Goal: Task Accomplishment & Management: Manage account settings

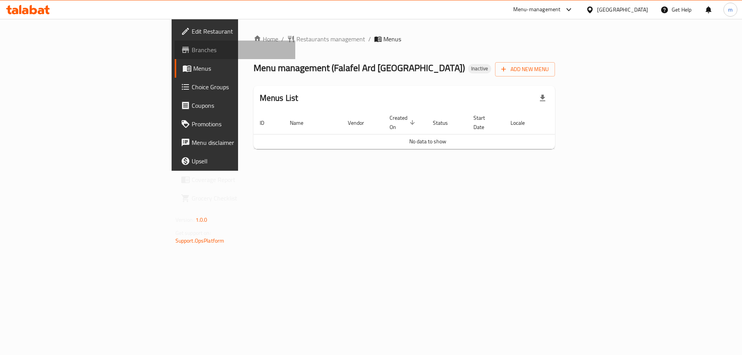
click at [192, 54] on span "Branches" at bounding box center [241, 49] width 98 height 9
click at [192, 31] on span "Edit Restaurant" at bounding box center [241, 31] width 98 height 9
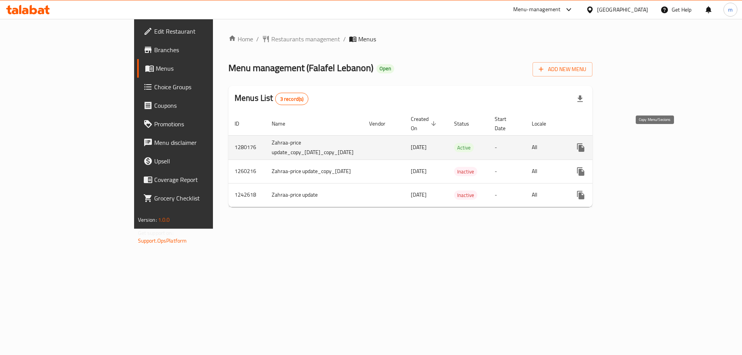
click at [585, 143] on icon "more" at bounding box center [580, 147] width 7 height 9
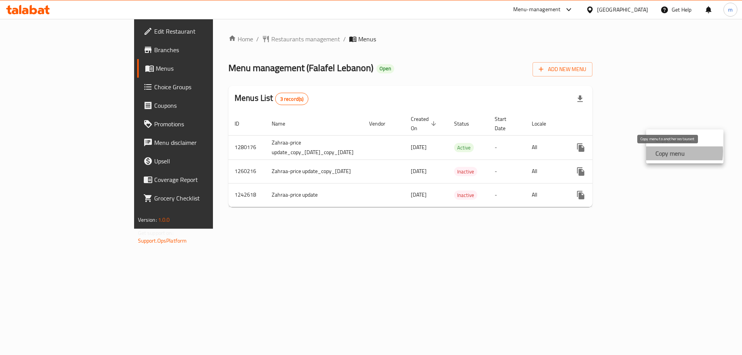
click at [660, 152] on strong "Copy menu" at bounding box center [670, 153] width 29 height 9
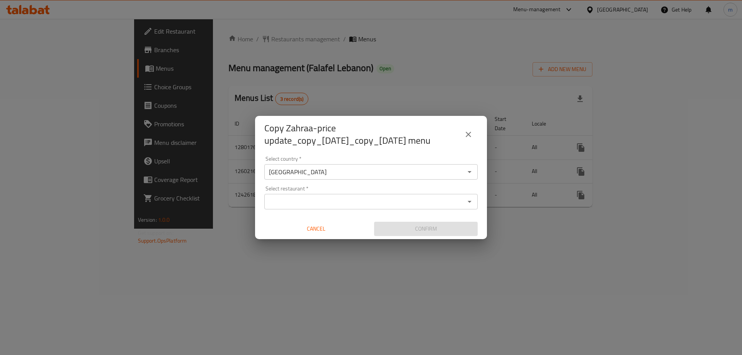
click at [306, 217] on div "Select country   * [GEOGRAPHIC_DATA] Select country * Select restaurant   * Sel…" at bounding box center [371, 196] width 232 height 86
click at [307, 206] on input "Select restaurant   *" at bounding box center [365, 201] width 196 height 11
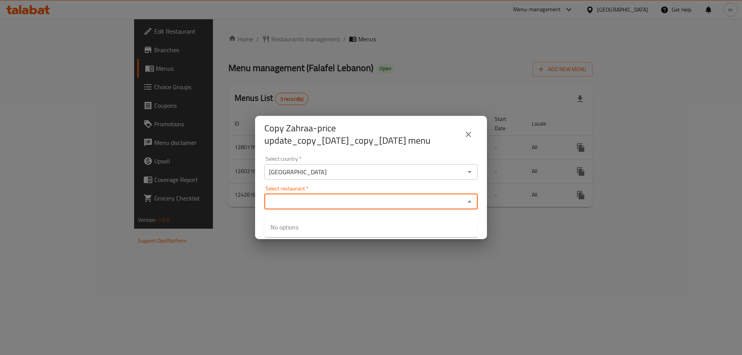
paste input "707441"
type input "707441"
click at [340, 188] on div "Select country   * Iraq Select country * Select restaurant   * Select restauran…" at bounding box center [371, 196] width 232 height 86
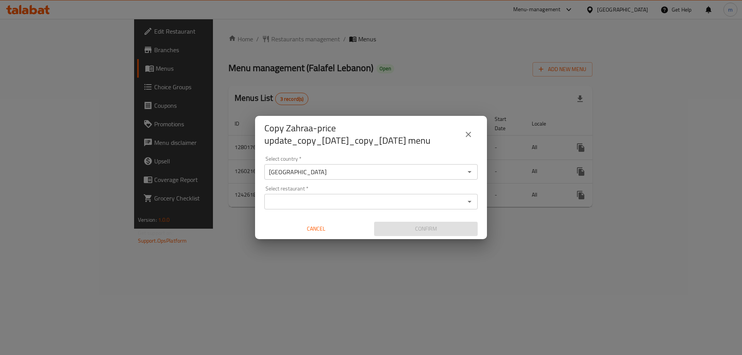
click at [309, 207] on input "Select restaurant   *" at bounding box center [365, 201] width 196 height 11
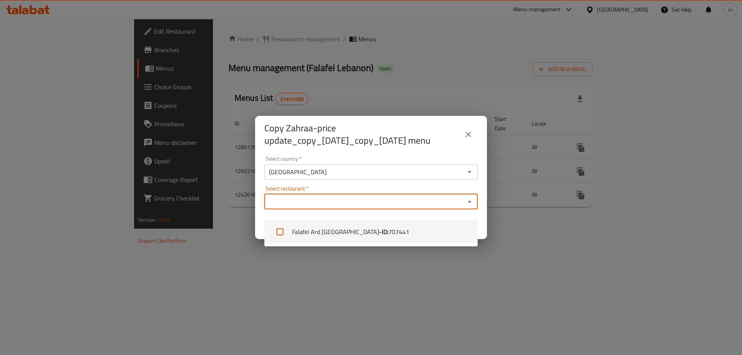
click at [319, 229] on li "Falafel Ard Lebanon - ID: 707441" at bounding box center [370, 231] width 213 height 23
checkbox input "true"
click at [390, 189] on div "Select country   * Iraq Select country * Select restaurant   * Falafel Ard Leba…" at bounding box center [371, 196] width 232 height 86
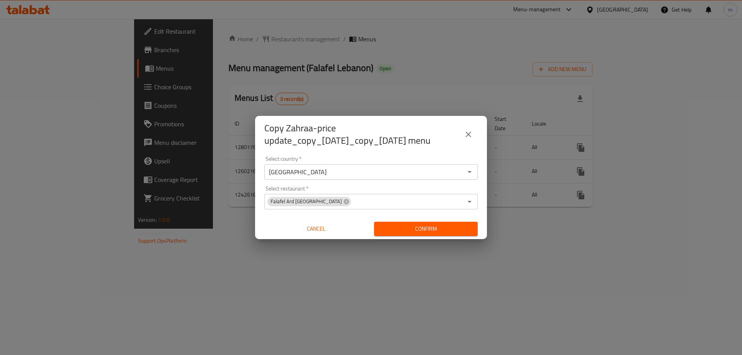
click at [420, 234] on span "Confirm" at bounding box center [425, 229] width 91 height 10
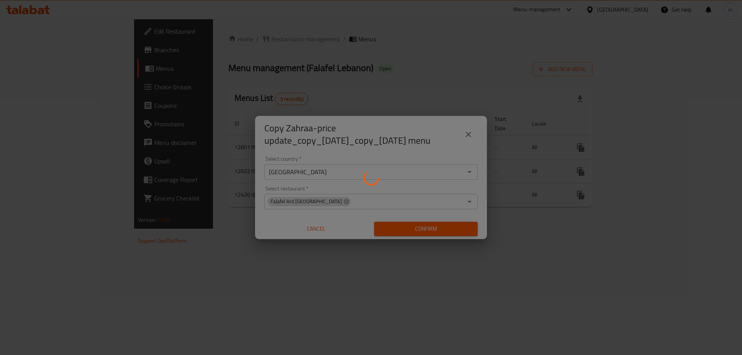
click at [319, 26] on div at bounding box center [371, 177] width 742 height 355
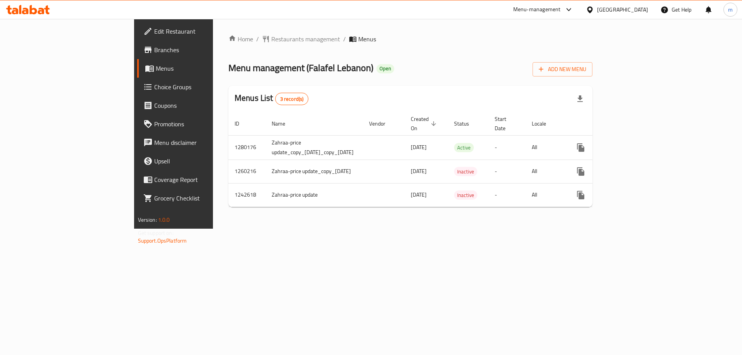
click at [28, 7] on icon at bounding box center [28, 9] width 44 height 9
click at [585, 143] on icon "more" at bounding box center [580, 147] width 7 height 9
click at [669, 151] on strong "Copy menu" at bounding box center [670, 153] width 29 height 9
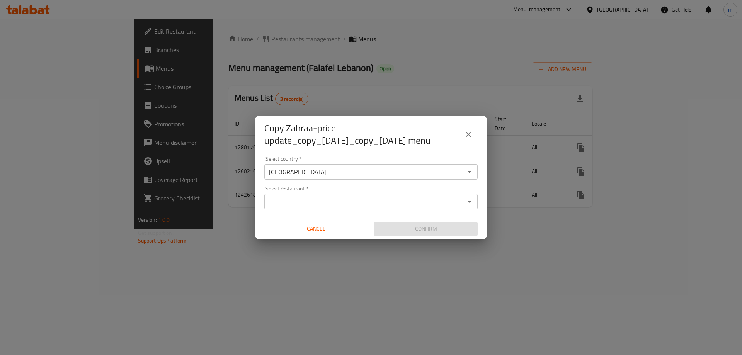
click at [324, 203] on input "Select restaurant   *" at bounding box center [365, 201] width 196 height 11
paste input "707441"
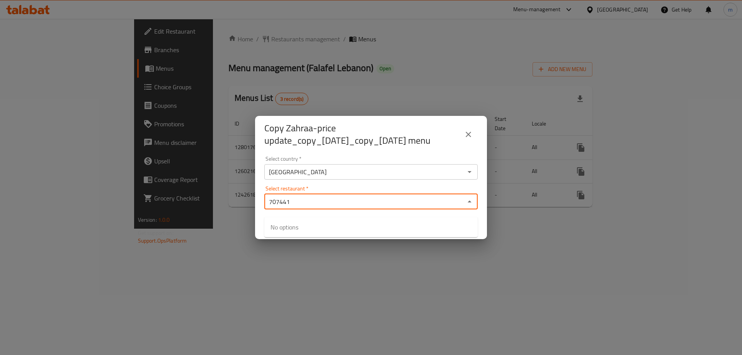
type input "707441"
click at [333, 191] on div "Select country   * Iraq Select country * Select restaurant   * Select restauran…" at bounding box center [371, 196] width 232 height 86
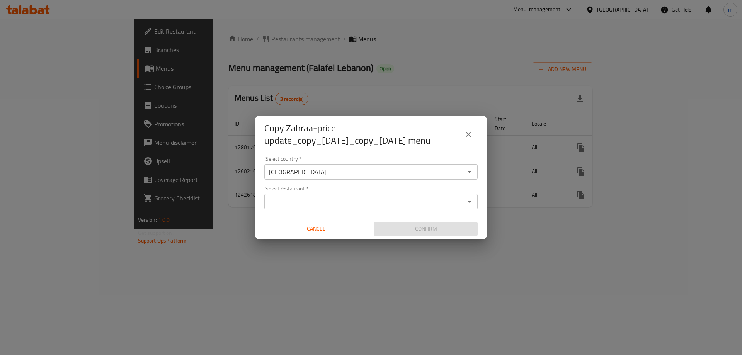
click at [305, 207] on input "Select restaurant   *" at bounding box center [365, 201] width 196 height 11
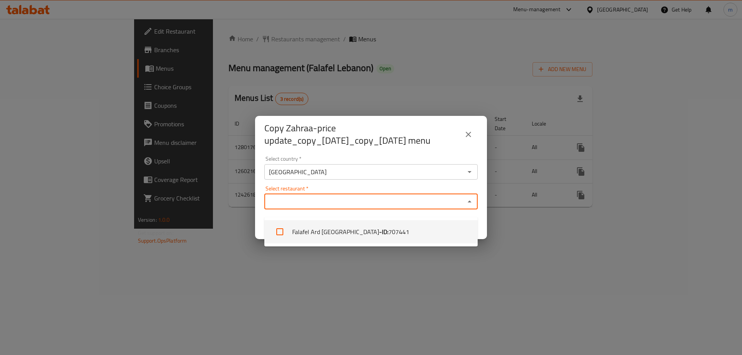
click at [307, 227] on li "Falafel Ard Lebanon - ID: 707441" at bounding box center [370, 231] width 213 height 23
checkbox input "true"
click at [363, 197] on div "Select restaurant   * Falafel Ard [GEOGRAPHIC_DATA] Select restaurant *" at bounding box center [370, 198] width 213 height 24
click at [410, 193] on div "Select restaurant   * Falafel Ard [GEOGRAPHIC_DATA] Select restaurant *" at bounding box center [370, 198] width 213 height 24
click at [438, 192] on div "Select restaurant   * Falafel Ard [GEOGRAPHIC_DATA] Select restaurant *" at bounding box center [370, 198] width 213 height 24
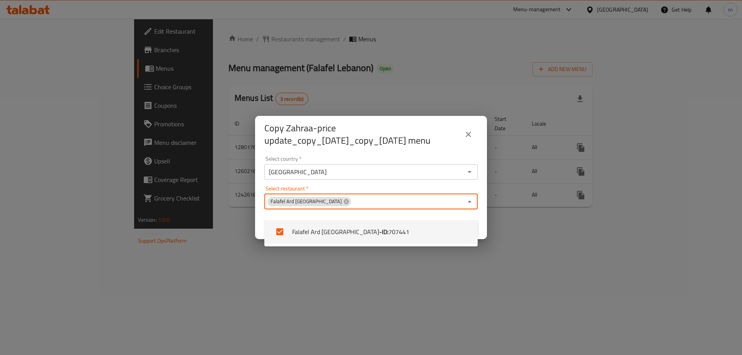
click at [438, 192] on div "Select restaurant   * Falafel Ard [GEOGRAPHIC_DATA] Select restaurant *" at bounding box center [370, 198] width 213 height 24
click at [475, 193] on div "Select restaurant   * Falafel Ard [GEOGRAPHIC_DATA] Select restaurant *" at bounding box center [370, 198] width 213 height 24
click at [472, 206] on icon "Close" at bounding box center [469, 201] width 9 height 9
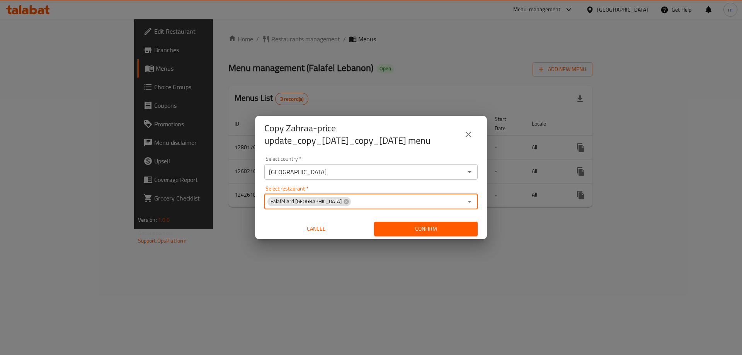
click at [421, 234] on span "Confirm" at bounding box center [425, 229] width 91 height 10
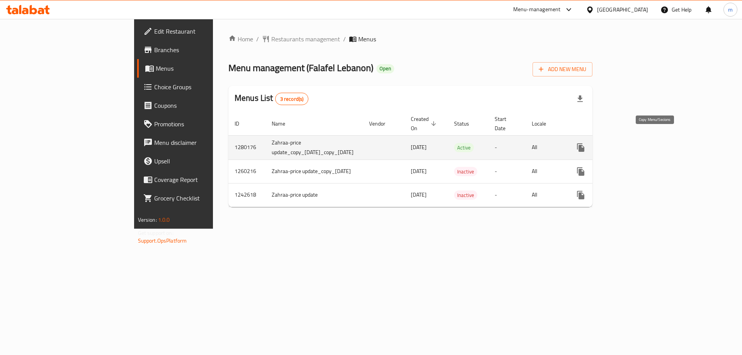
click at [590, 138] on button "more" at bounding box center [581, 147] width 19 height 19
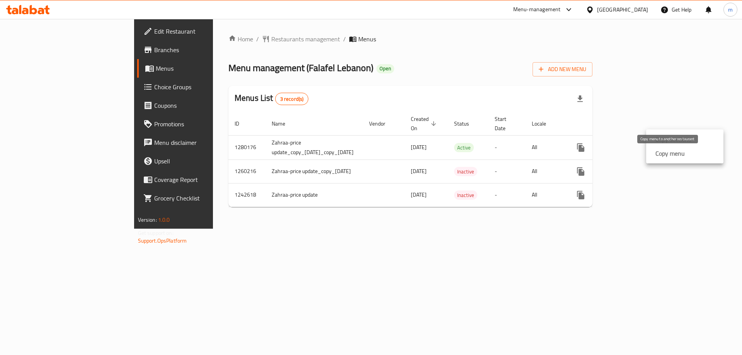
click at [666, 152] on strong "Copy menu" at bounding box center [670, 153] width 29 height 9
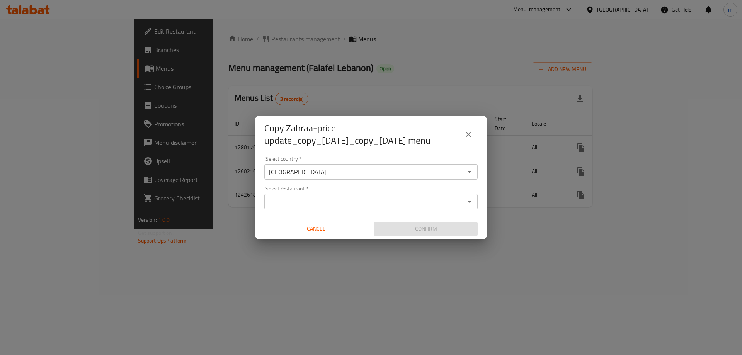
click at [314, 207] on input "Select restaurant   *" at bounding box center [365, 201] width 196 height 11
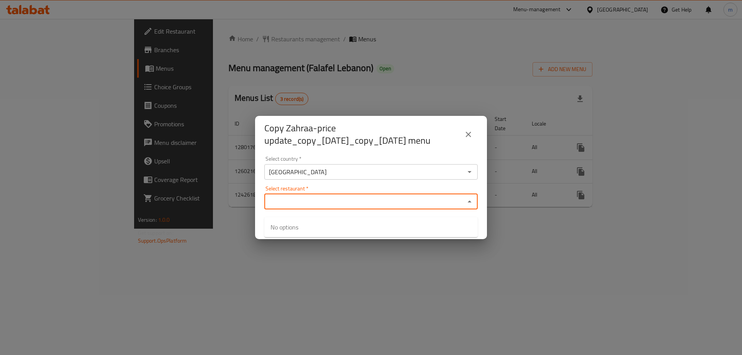
paste input "707441"
click at [336, 194] on div "Select restaurant   * 707441 Select restaurant *" at bounding box center [370, 198] width 213 height 24
type input "707441"
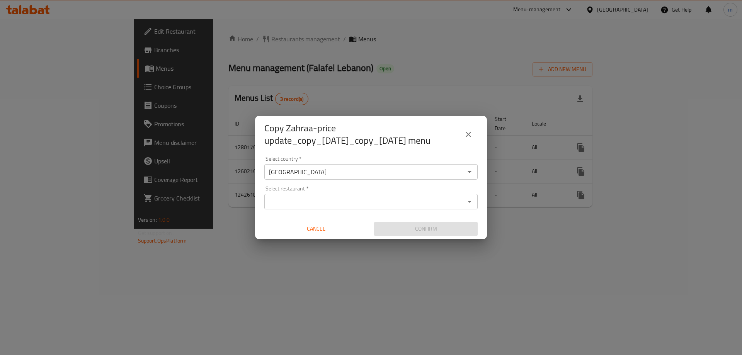
click at [347, 188] on div "Select country   * Iraq Select country * Select restaurant   * Select restauran…" at bounding box center [371, 196] width 232 height 86
click at [339, 207] on input "Select restaurant   *" at bounding box center [365, 201] width 196 height 11
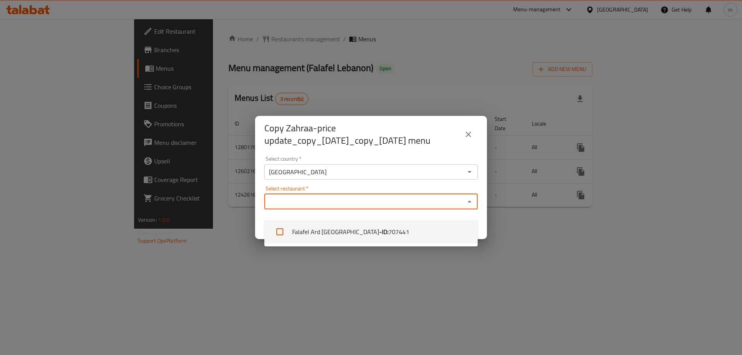
click at [310, 227] on li "Falafel Ard Lebanon - ID: 707441" at bounding box center [370, 231] width 213 height 23
checkbox input "true"
click at [360, 196] on div "Select restaurant   * Falafel Ard Lebanon Select restaurant *" at bounding box center [370, 198] width 213 height 24
click at [378, 193] on div "Select restaurant   * Falafel Ard Lebanon Select restaurant *" at bounding box center [370, 198] width 213 height 24
click at [379, 193] on div "Select restaurant   * Falafel Ard Lebanon Select restaurant *" at bounding box center [370, 198] width 213 height 24
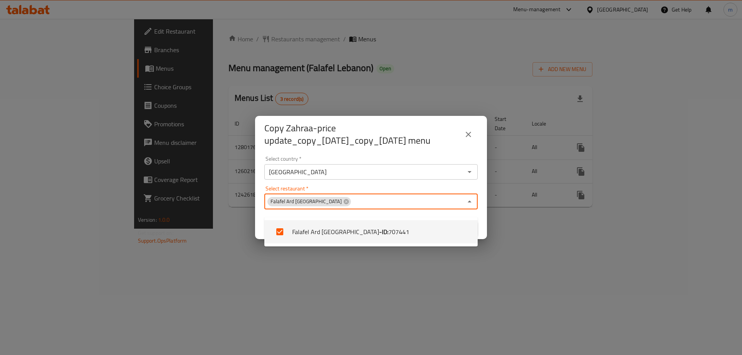
click at [470, 206] on icon "Close" at bounding box center [469, 201] width 9 height 9
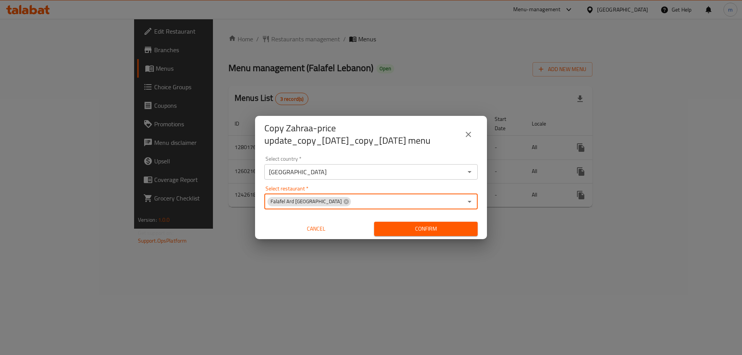
click at [443, 232] on span "Confirm" at bounding box center [425, 229] width 91 height 10
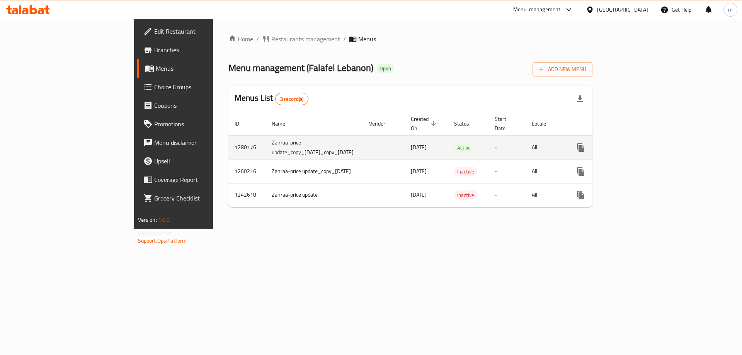
click at [646, 138] on link "enhanced table" at bounding box center [636, 147] width 19 height 19
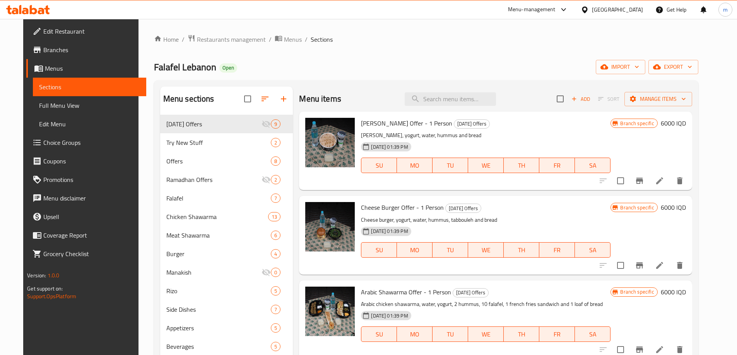
click at [53, 66] on span "Menus" at bounding box center [92, 68] width 95 height 9
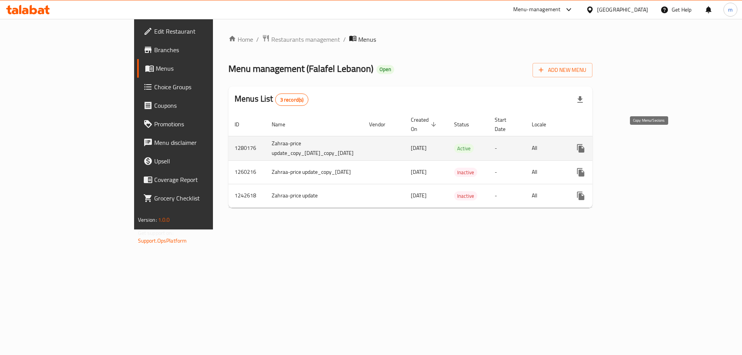
click at [585, 144] on icon "more" at bounding box center [580, 148] width 7 height 9
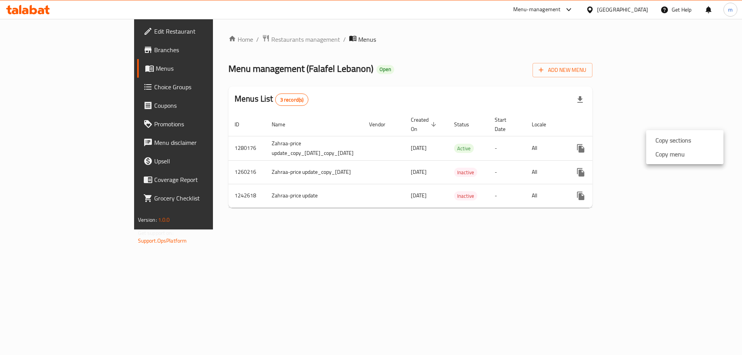
click at [668, 155] on strong "Copy menu" at bounding box center [670, 154] width 29 height 9
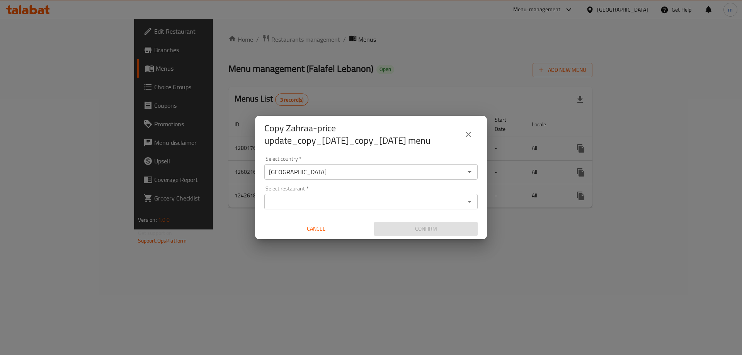
click at [314, 207] on input "Select restaurant   *" at bounding box center [365, 201] width 196 height 11
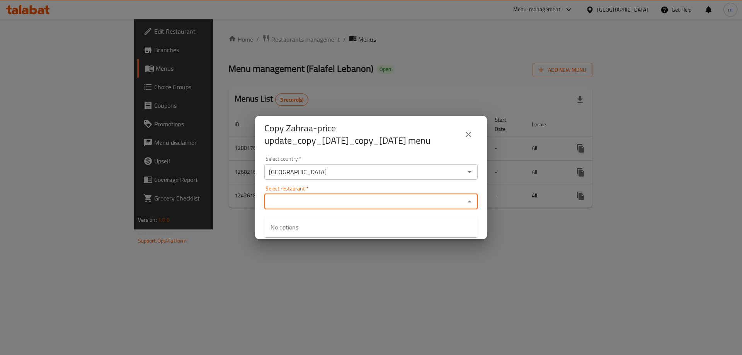
paste input "707441"
click at [332, 194] on div "Select restaurant   * 707441 Select restaurant *" at bounding box center [370, 198] width 213 height 24
click at [338, 180] on div "[GEOGRAPHIC_DATA] Select country *" at bounding box center [370, 171] width 213 height 15
type input "707441"
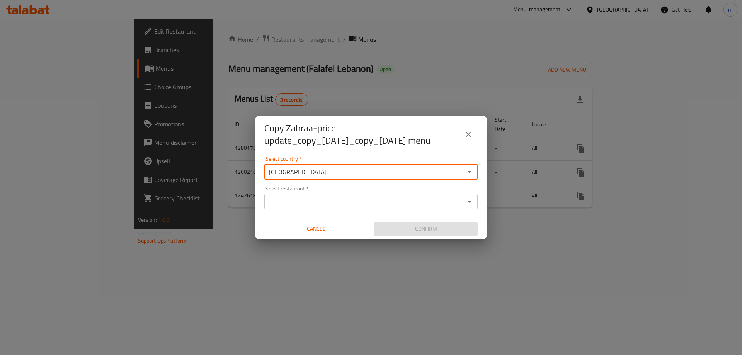
click at [333, 194] on div "Select restaurant   * Select restaurant *" at bounding box center [370, 198] width 213 height 24
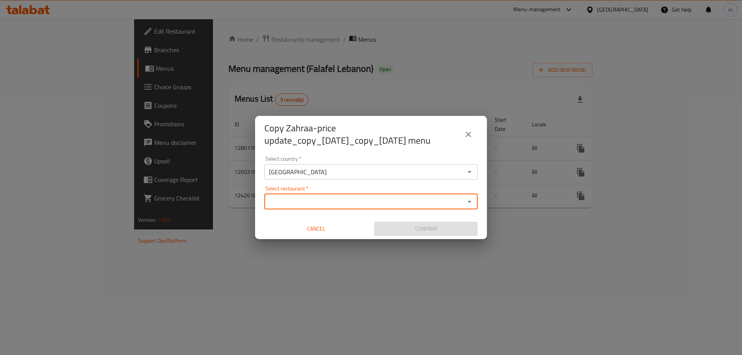
click at [315, 207] on input "Select restaurant   *" at bounding box center [365, 201] width 196 height 11
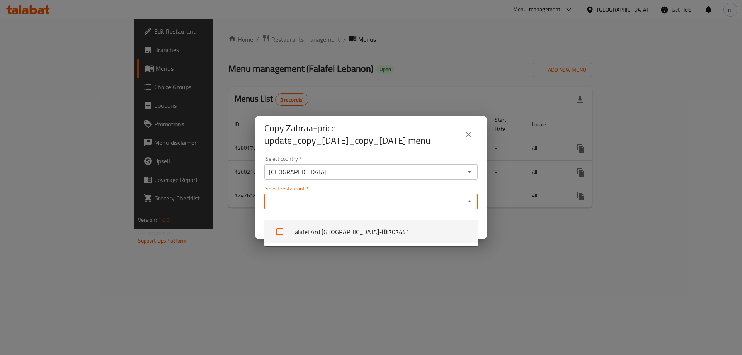
click at [313, 234] on li "Falafel Ard Lebanon - ID: 707441" at bounding box center [370, 231] width 213 height 23
checkbox input "true"
click at [347, 197] on div "Select restaurant   * Falafel Ard [GEOGRAPHIC_DATA] Select restaurant *" at bounding box center [370, 198] width 213 height 24
click at [471, 203] on icon "Close" at bounding box center [470, 202] width 4 height 2
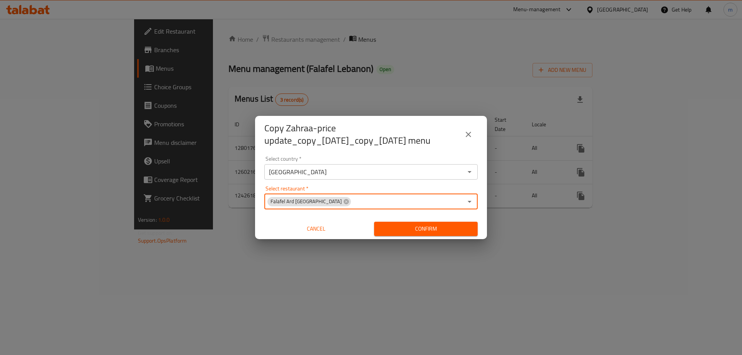
click at [455, 231] on span "Confirm" at bounding box center [425, 229] width 91 height 10
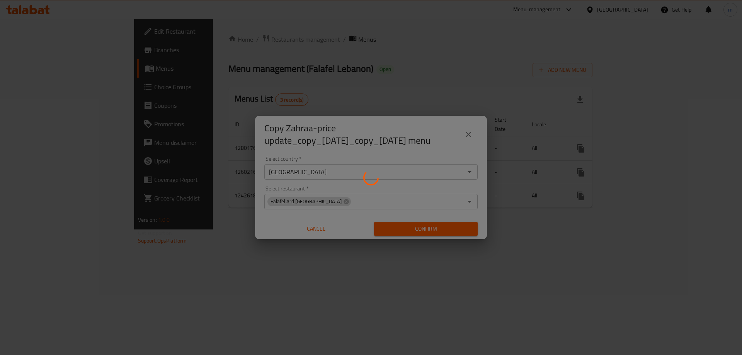
click at [274, 22] on div at bounding box center [371, 177] width 742 height 355
click at [428, 100] on div at bounding box center [371, 177] width 742 height 355
click at [397, 110] on div at bounding box center [371, 177] width 742 height 355
click at [404, 82] on div at bounding box center [371, 177] width 742 height 355
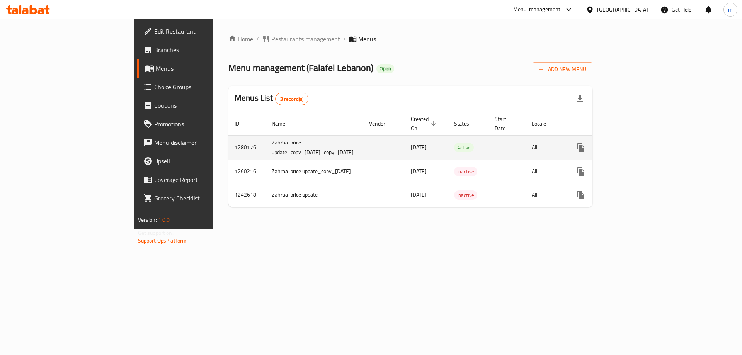
click at [590, 138] on button "more" at bounding box center [581, 147] width 19 height 19
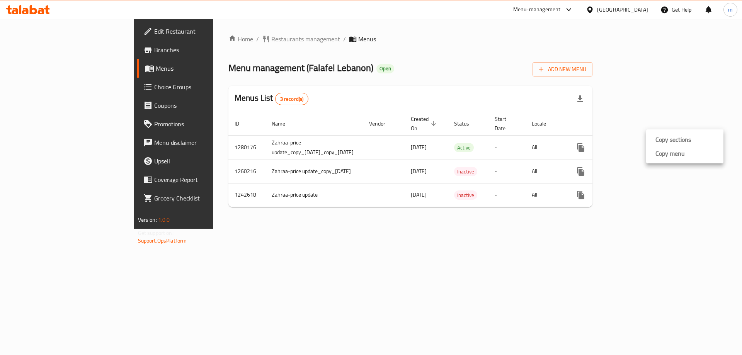
click at [651, 155] on li "Copy menu" at bounding box center [684, 154] width 77 height 14
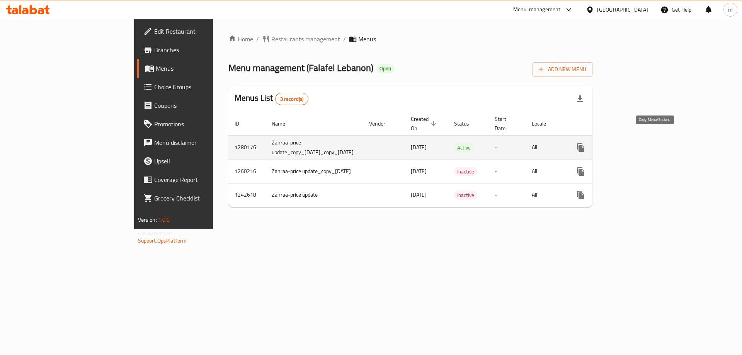
click at [586, 143] on icon "more" at bounding box center [580, 147] width 9 height 9
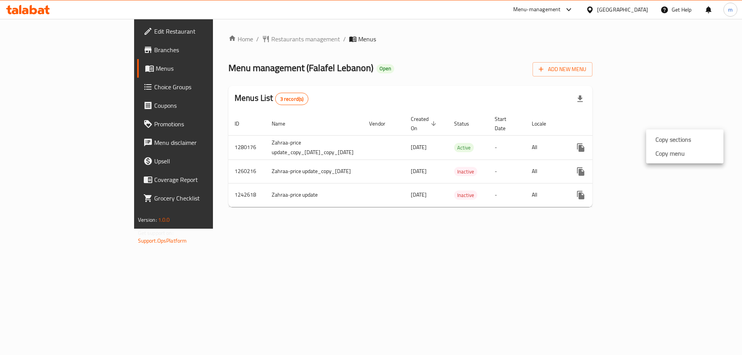
click at [659, 158] on strong "Copy menu" at bounding box center [670, 153] width 29 height 9
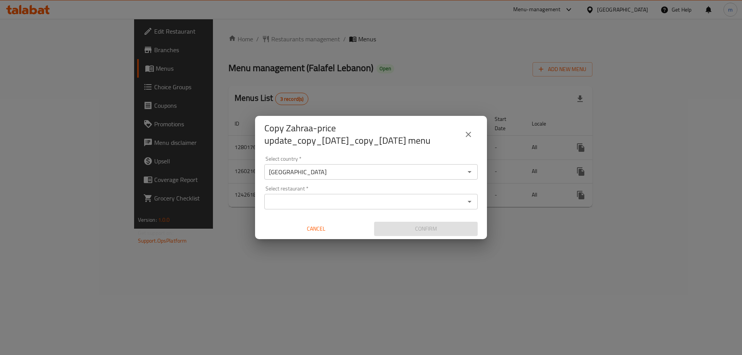
click at [307, 206] on input "Select restaurant   *" at bounding box center [365, 201] width 196 height 11
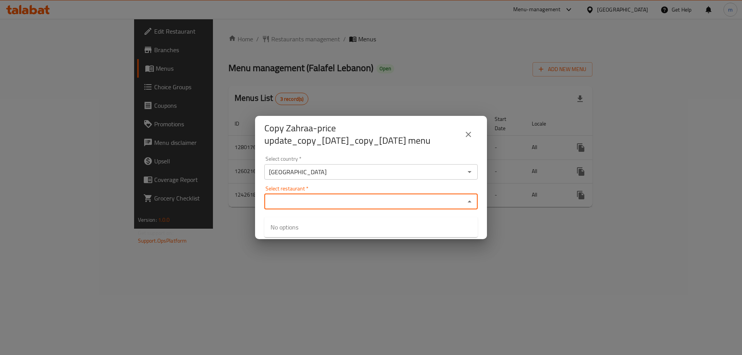
paste input "707441"
type input "707441"
click at [346, 189] on div "Select country   * Iraq Select country * Select restaurant   * Select restauran…" at bounding box center [371, 196] width 232 height 86
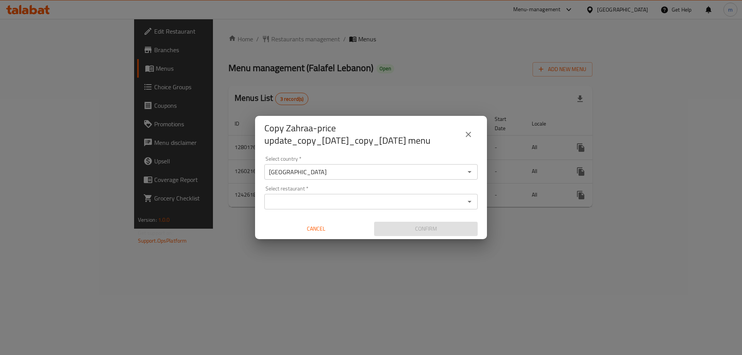
click at [297, 206] on input "Select restaurant   *" at bounding box center [365, 201] width 196 height 11
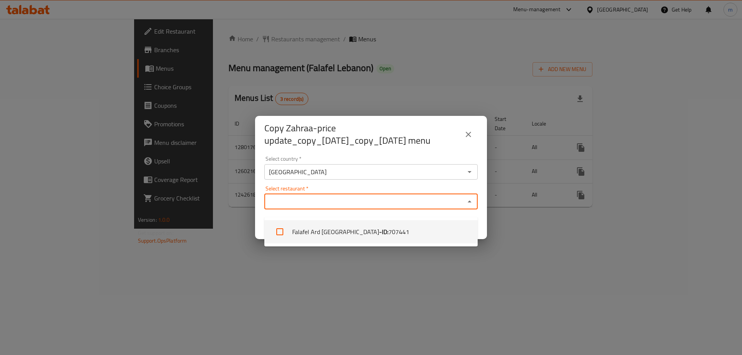
click at [323, 233] on li "Falafel Ard Lebanon - ID: 707441" at bounding box center [370, 231] width 213 height 23
checkbox input "true"
click at [351, 196] on div "Select restaurant   * Falafel Ard [GEOGRAPHIC_DATA] Select restaurant *" at bounding box center [370, 198] width 213 height 24
click at [366, 198] on div "Select restaurant   * Falafel Ard [GEOGRAPHIC_DATA] Select restaurant *" at bounding box center [370, 198] width 213 height 24
click at [373, 196] on div "Select restaurant   * Falafel Ard [GEOGRAPHIC_DATA] Select restaurant *" at bounding box center [370, 198] width 213 height 24
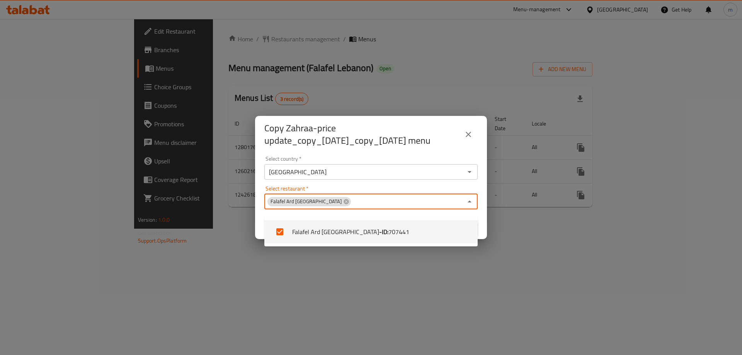
click at [467, 204] on icon "Close" at bounding box center [469, 201] width 9 height 9
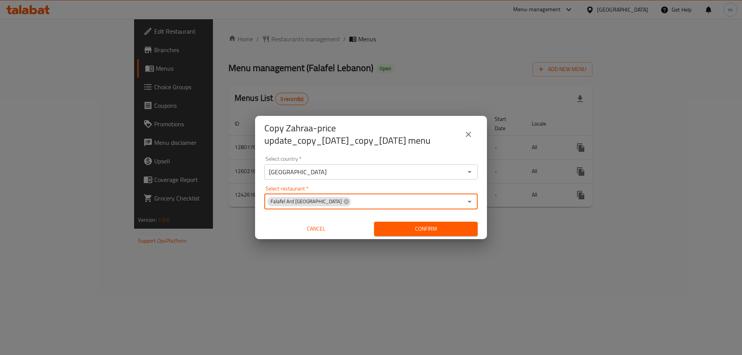
click at [449, 233] on span "Confirm" at bounding box center [425, 229] width 91 height 10
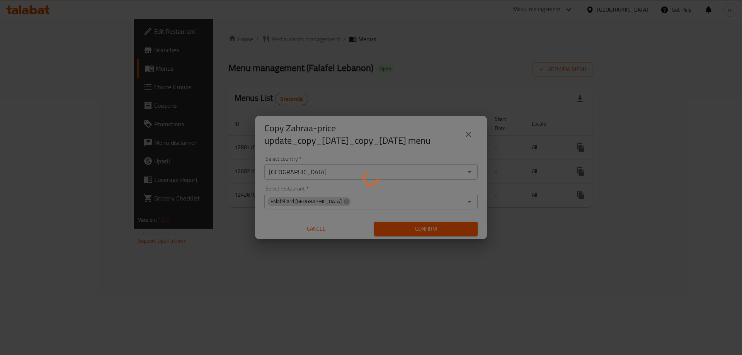
click at [383, 67] on div at bounding box center [371, 177] width 742 height 355
click at [360, 96] on div at bounding box center [371, 177] width 742 height 355
click at [360, 55] on div at bounding box center [371, 177] width 742 height 355
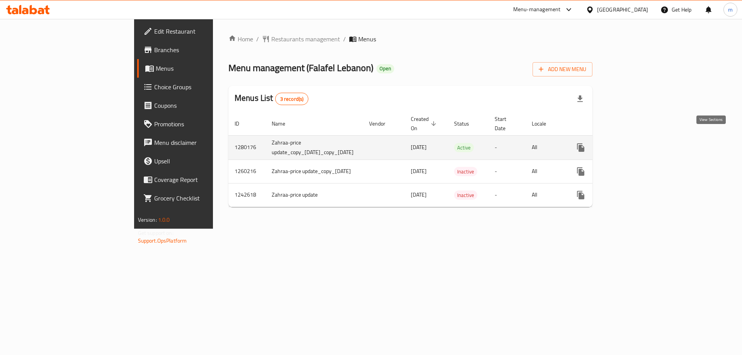
click at [640, 144] on icon "enhanced table" at bounding box center [636, 147] width 7 height 7
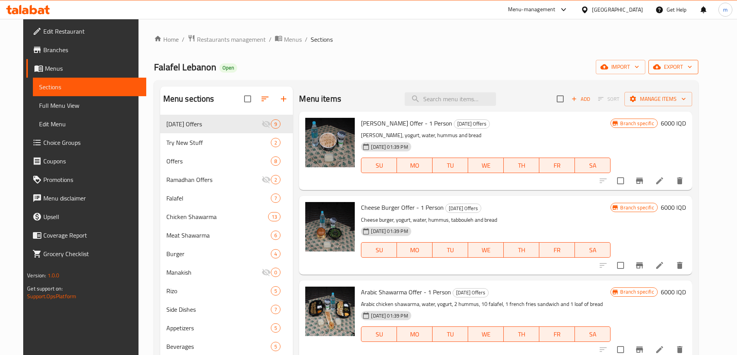
click at [692, 71] on span "export" at bounding box center [673, 67] width 38 height 10
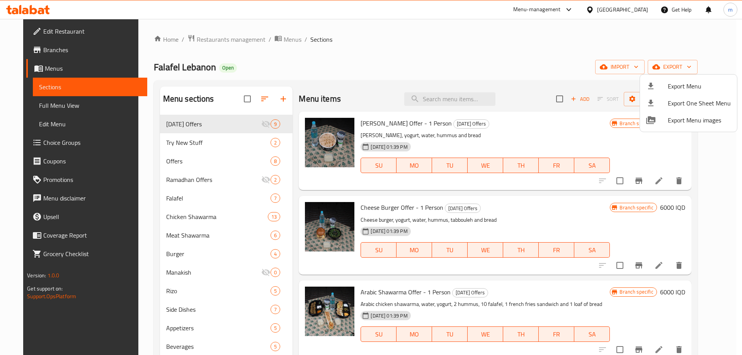
click at [389, 47] on div at bounding box center [371, 177] width 742 height 355
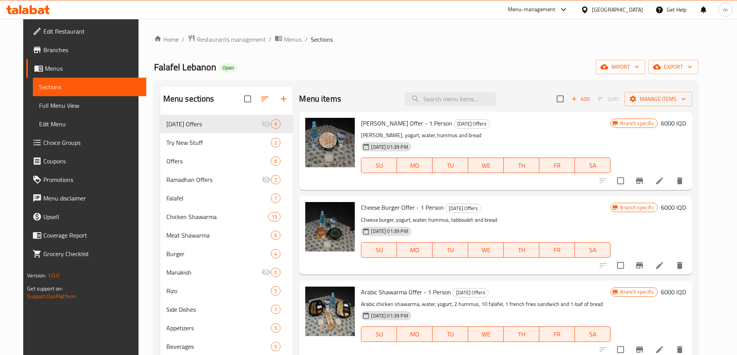
click at [45, 68] on span "Menus" at bounding box center [92, 68] width 95 height 9
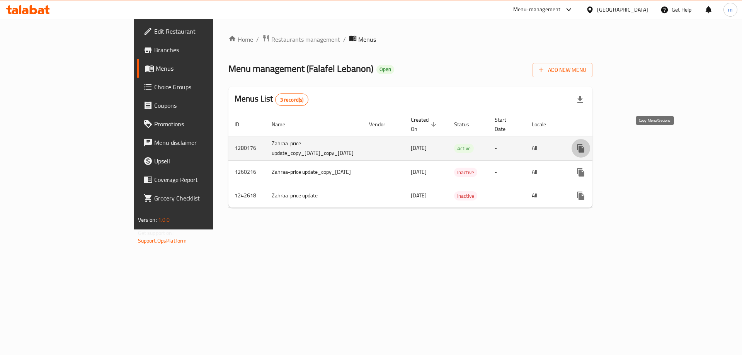
click at [590, 145] on button "more" at bounding box center [581, 148] width 19 height 19
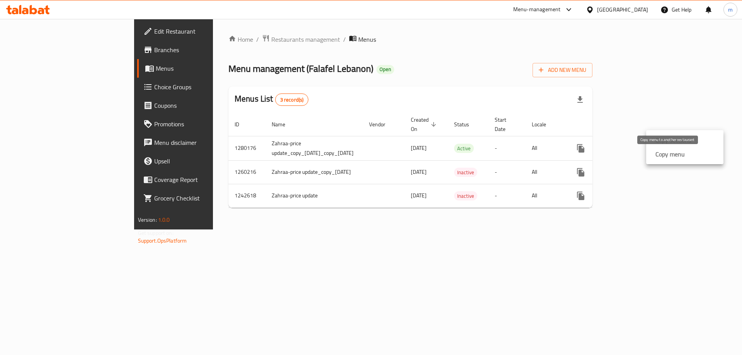
click at [661, 150] on strong "Copy menu" at bounding box center [670, 154] width 29 height 9
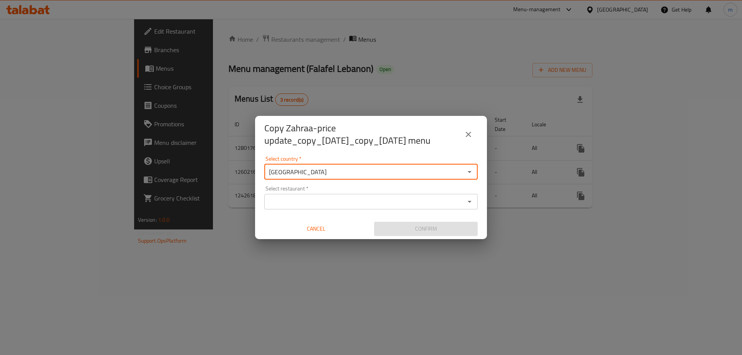
click at [342, 177] on input "[GEOGRAPHIC_DATA]" at bounding box center [365, 172] width 196 height 11
click at [318, 197] on div "Select restaurant   * Select restaurant *" at bounding box center [370, 198] width 213 height 24
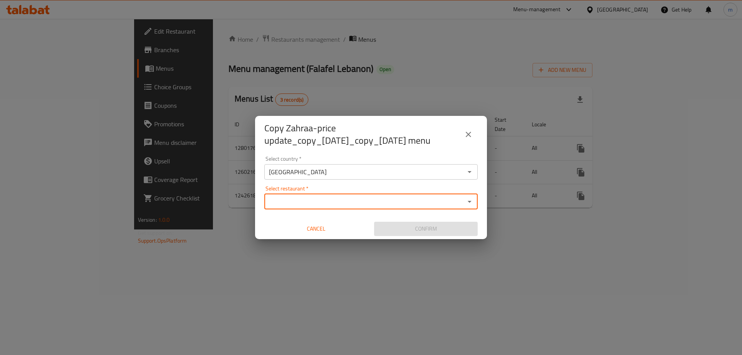
click at [322, 210] on div "Select restaurant *" at bounding box center [370, 201] width 213 height 15
click at [324, 210] on div "Select restaurant *" at bounding box center [370, 201] width 213 height 15
click at [326, 207] on input "Select restaurant   *" at bounding box center [365, 201] width 196 height 11
paste input "707441"
type input "707441"
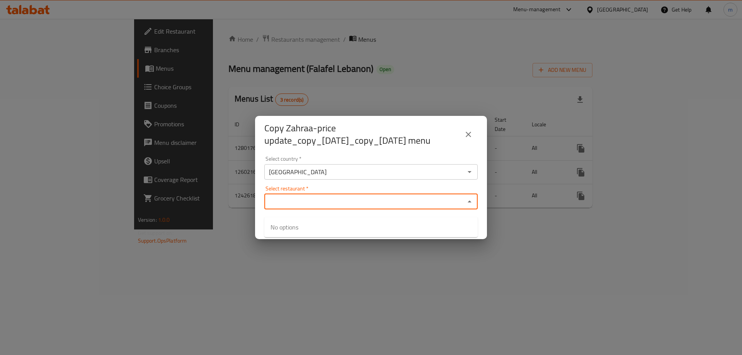
click at [372, 177] on input "[GEOGRAPHIC_DATA]" at bounding box center [365, 172] width 196 height 11
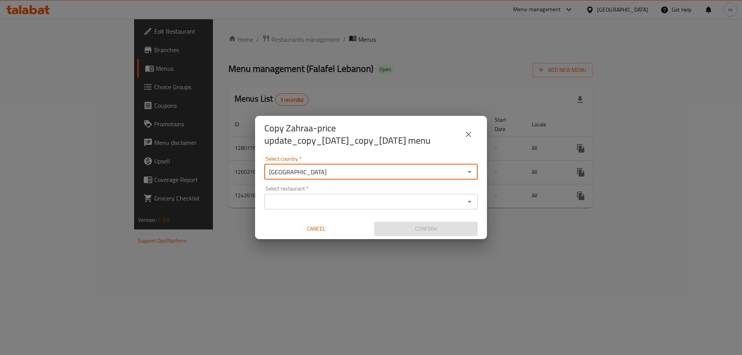
click at [327, 199] on div "Select restaurant   * Select restaurant *" at bounding box center [370, 198] width 213 height 24
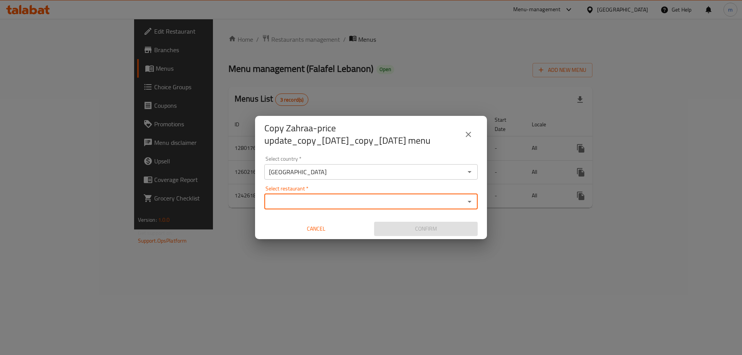
click at [327, 205] on input "Select restaurant   *" at bounding box center [365, 201] width 196 height 11
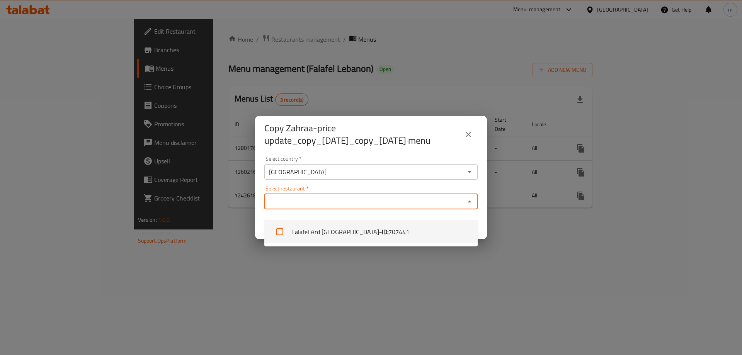
click at [324, 230] on li "Falafel Ard Lebanon - ID: 707441" at bounding box center [370, 231] width 213 height 23
click at [360, 200] on div "Falafel Ard [GEOGRAPHIC_DATA] Select restaurant *" at bounding box center [370, 201] width 213 height 15
click at [384, 196] on div "Select restaurant   * Falafel Ard [GEOGRAPHIC_DATA] Select restaurant *" at bounding box center [370, 198] width 213 height 24
click at [401, 193] on div "Select restaurant   * Falafel Ard [GEOGRAPHIC_DATA] Select restaurant *" at bounding box center [370, 198] width 213 height 24
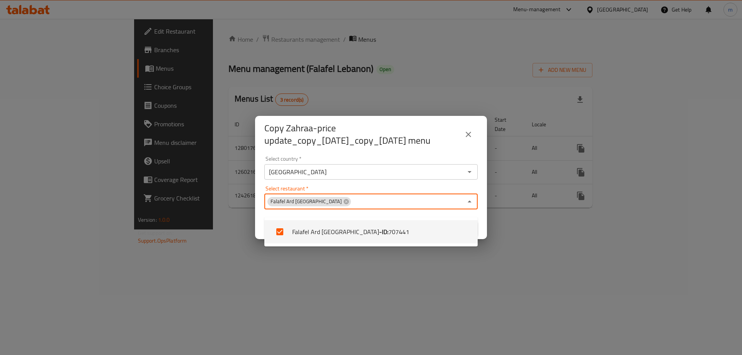
drag, startPoint x: 466, startPoint y: 225, endPoint x: 462, endPoint y: 225, distance: 3.9
click at [466, 225] on li "Falafel Ard Lebanon - ID: 707441" at bounding box center [370, 231] width 213 height 23
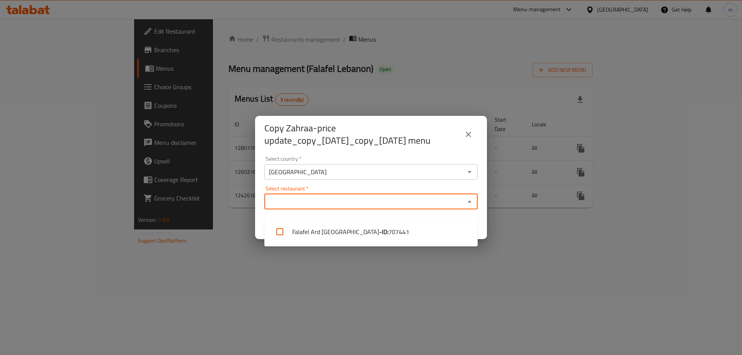
click at [442, 228] on li "Falafel Ard Lebanon - ID: 707441" at bounding box center [370, 231] width 213 height 23
checkbox input "true"
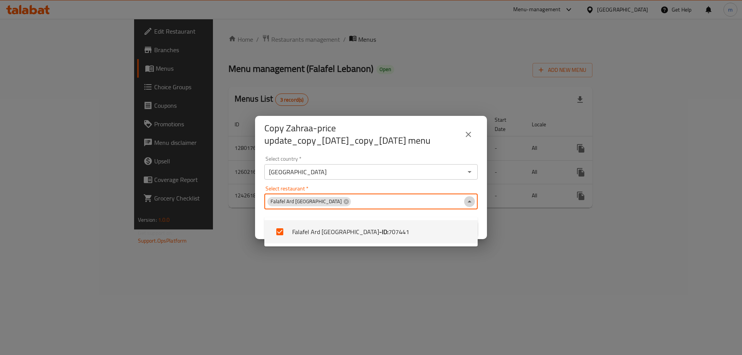
click at [472, 206] on icon "Close" at bounding box center [469, 201] width 9 height 9
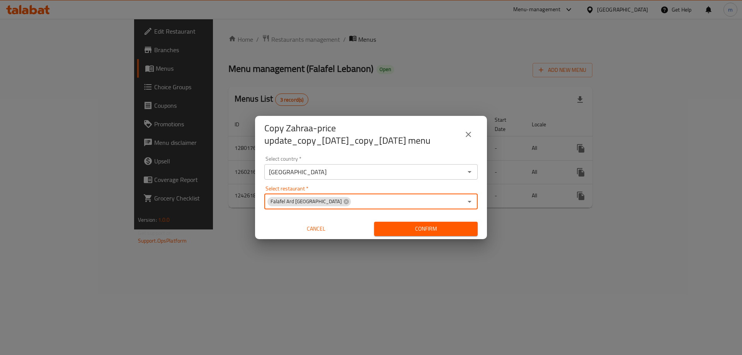
click at [451, 230] on button "Confirm" at bounding box center [426, 229] width 104 height 14
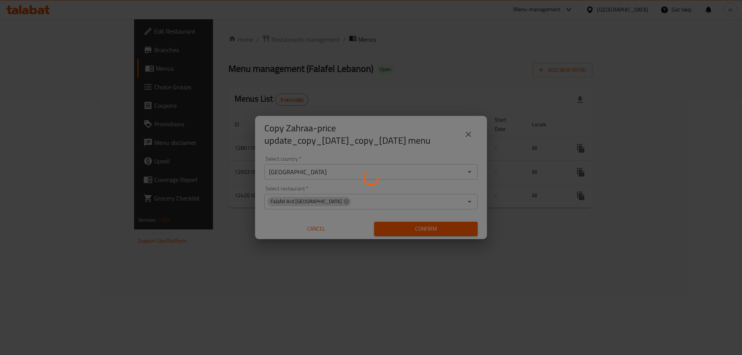
click at [400, 94] on div at bounding box center [371, 177] width 742 height 355
click at [341, 49] on div at bounding box center [371, 177] width 742 height 355
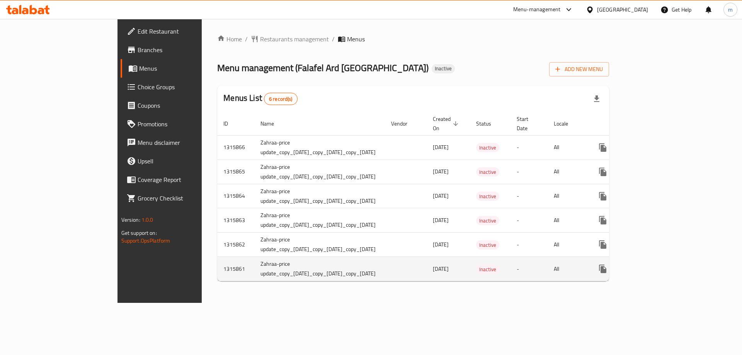
click at [643, 266] on icon "enhanced table" at bounding box center [640, 269] width 5 height 7
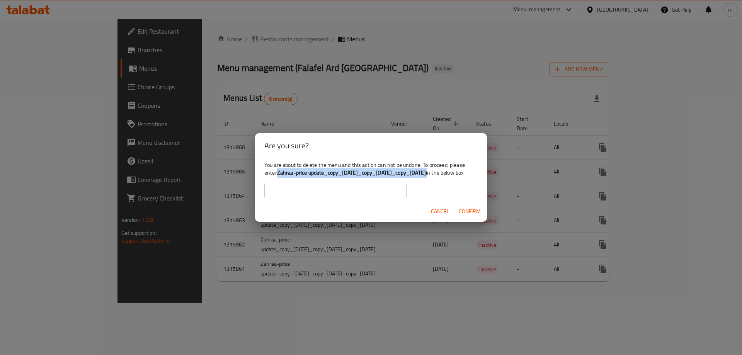
drag, startPoint x: 467, startPoint y: 168, endPoint x: 276, endPoint y: 168, distance: 191.4
click at [276, 168] on div "You are about to delete the menu and this action can not be undone. To proceed,…" at bounding box center [371, 179] width 232 height 43
copy div "Zahraa-price update_copy_[DATE]_copy_[DATE]_copy_[DATE]"
click at [293, 193] on input "text" at bounding box center [335, 190] width 142 height 15
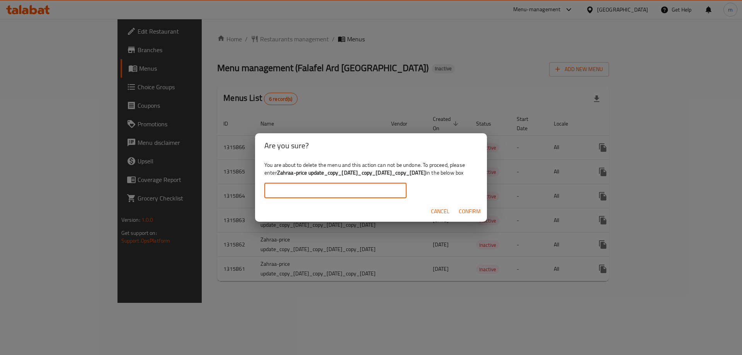
paste input "Zahraa-price update_copy_[DATE]_copy_[DATE]_copy_[DATE]"
click at [470, 217] on span "Confirm" at bounding box center [470, 212] width 22 height 10
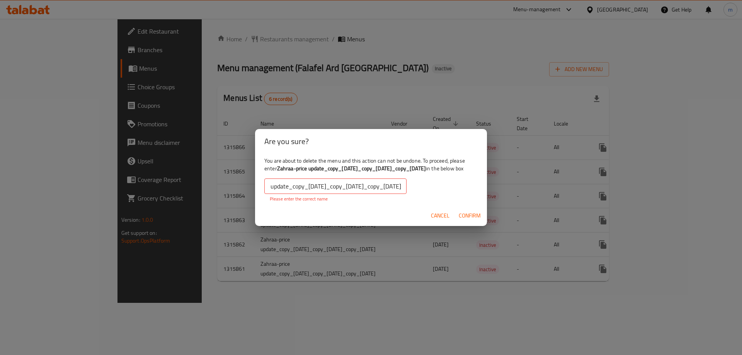
scroll to position [0, 0]
click at [403, 190] on input "Zahraa-price update_copy_[DATE]_copy_[DATE]_copy_[DATE]" at bounding box center [335, 186] width 142 height 15
click at [273, 188] on input "Zahraa-price update_copy_[DATE]_copy_[DATE]_copy_[DATE]" at bounding box center [335, 186] width 142 height 15
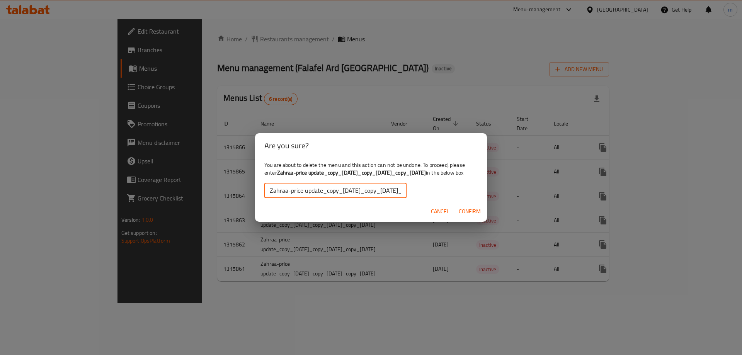
click at [402, 196] on input "Zahraa-price update_copy_[DATE]_copy_[DATE]_copy_[DATE]" at bounding box center [335, 190] width 142 height 15
type input "Zahraa-price update_copy_[DATE]_copy_[DATE]_copy_[DATE]"
click at [472, 210] on button "Confirm" at bounding box center [470, 212] width 28 height 14
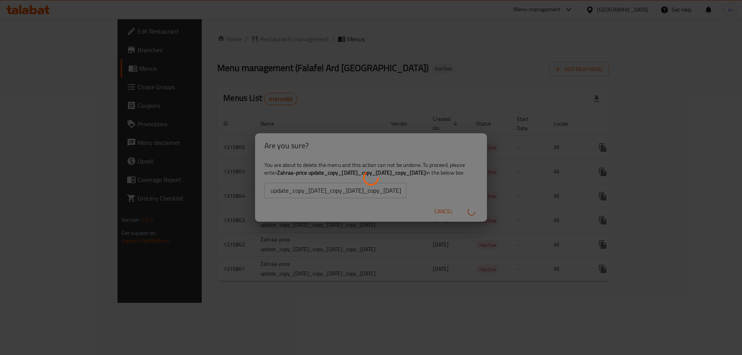
scroll to position [0, 0]
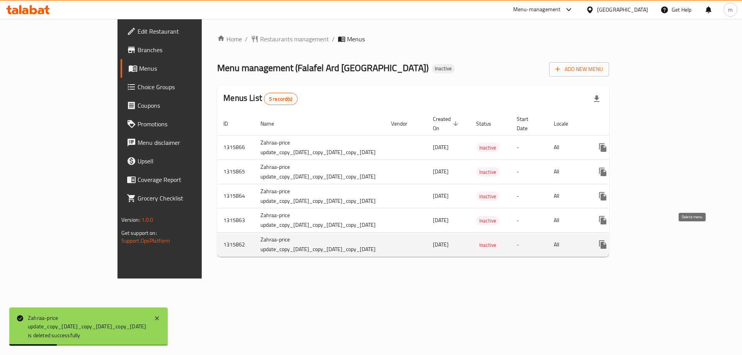
click at [645, 240] on icon "enhanced table" at bounding box center [640, 244] width 9 height 9
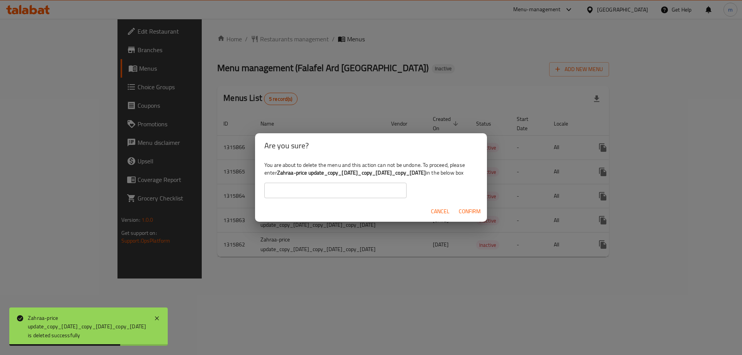
copy b "Zahraa-price update_copy_[DATE]_copy_[DATE]_copy_[DATE]"
drag, startPoint x: 279, startPoint y: 168, endPoint x: 465, endPoint y: 167, distance: 186.7
click at [426, 168] on b "Zahraa-price update_copy_[DATE]_copy_[DATE]_copy_[DATE]" at bounding box center [351, 173] width 149 height 10
click at [361, 195] on input "text" at bounding box center [335, 190] width 142 height 15
paste input "Zahraa-price update_copy_[DATE]_copy_[DATE]_copy_[DATE]"
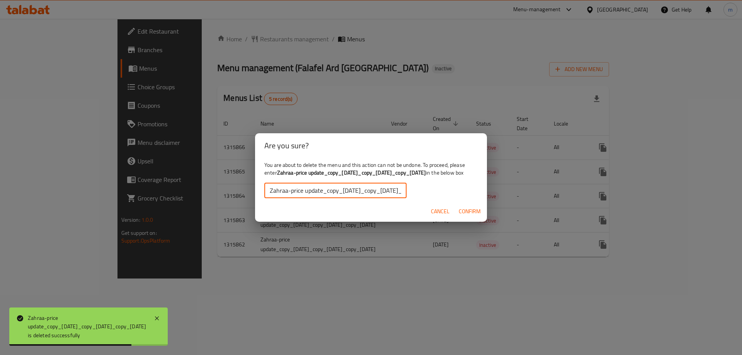
scroll to position [0, 79]
type input "Zahraa-price update_copy_[DATE]_copy_[DATE]_copy_[DATE]"
click at [473, 217] on span "Confirm" at bounding box center [470, 212] width 22 height 10
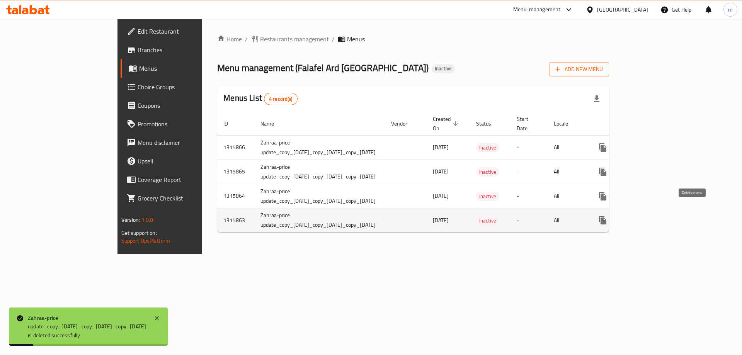
click at [645, 216] on icon "enhanced table" at bounding box center [640, 220] width 9 height 9
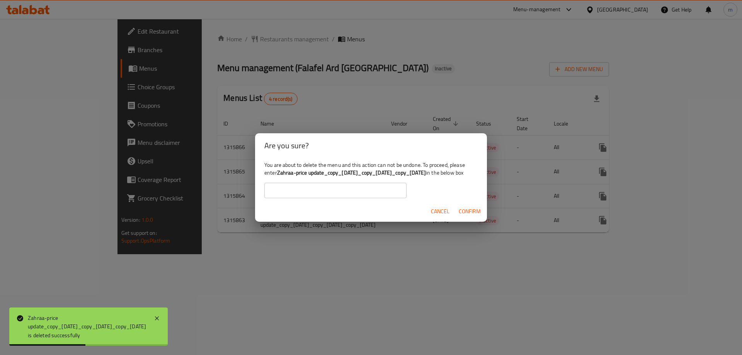
drag, startPoint x: 465, startPoint y: 169, endPoint x: 280, endPoint y: 170, distance: 186.0
click at [280, 170] on b "Zahraa-price update_copy_[DATE]_copy_[DATE]_copy_[DATE]" at bounding box center [351, 173] width 149 height 10
copy b "Zahraa-price update_copy_[DATE]_copy_[DATE]_copy_[DATE]"
click at [332, 201] on div "You are about to delete the menu and this action can not be undone. To proceed,…" at bounding box center [371, 179] width 232 height 43
click at [340, 201] on div "You are about to delete the menu and this action can not be undone. To proceed,…" at bounding box center [371, 179] width 232 height 43
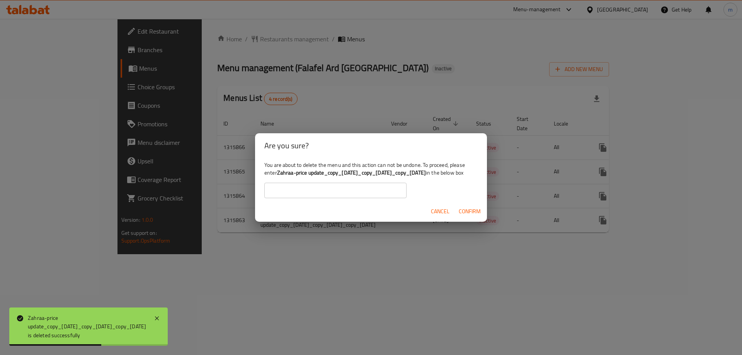
click at [344, 198] on input "text" at bounding box center [335, 190] width 142 height 15
paste input "Zahraa-price update_copy_07/10/2024_copy_14/03/2025_copy_05/10/2025"
type input "Zahraa-price update_copy_07/10/2024_copy_14/03/2025_copy_05/10/2025"
click at [471, 216] on span "Confirm" at bounding box center [470, 212] width 22 height 10
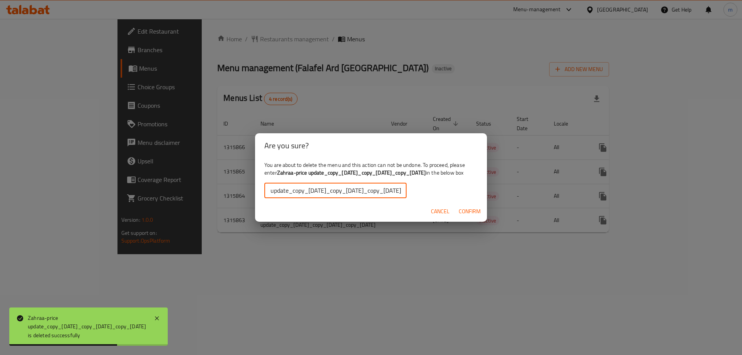
scroll to position [0, 0]
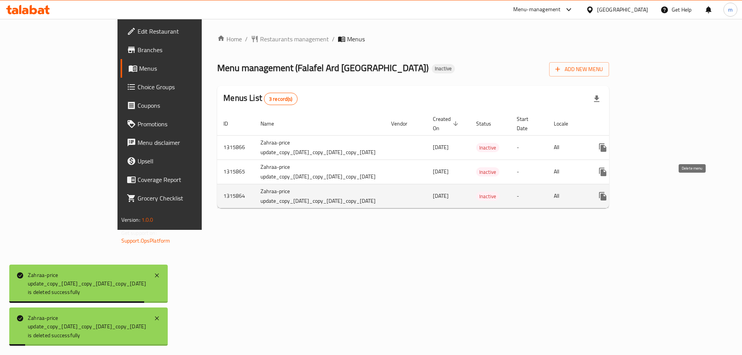
click at [645, 192] on icon "enhanced table" at bounding box center [640, 196] width 9 height 9
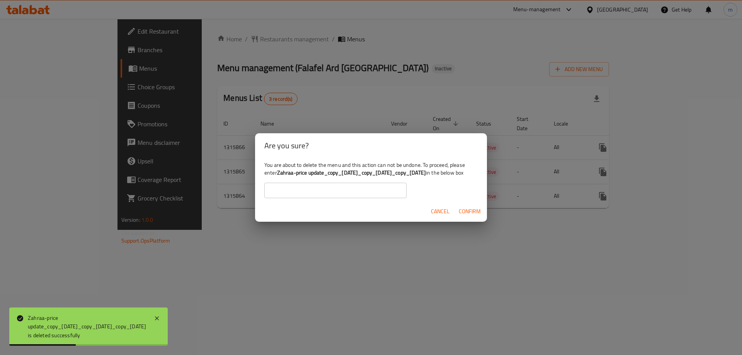
drag, startPoint x: 465, startPoint y: 168, endPoint x: 278, endPoint y: 166, distance: 187.1
click at [278, 168] on b "Zahraa-price update_copy_07/10/2024_copy_14/03/2025_copy_05/10/2025" at bounding box center [351, 173] width 149 height 10
copy b "Zahraa-price update_copy_07/10/2024_copy_14/03/2025_copy_05/10/2025"
click at [307, 193] on input "text" at bounding box center [335, 190] width 142 height 15
paste input "Zahraa-price update_copy_07/10/2024_copy_14/03/2025_copy_05/10/2025"
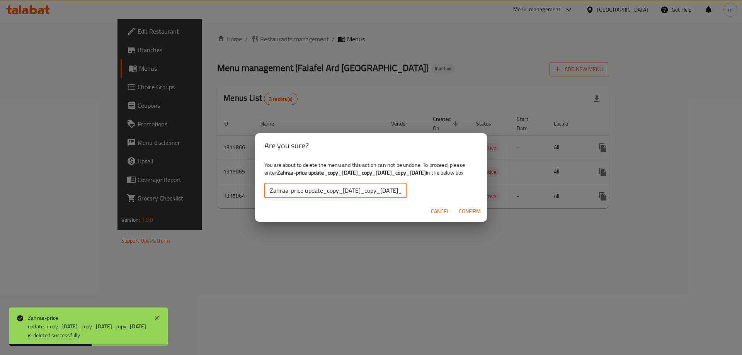
scroll to position [0, 79]
type input "Zahraa-price update_copy_07/10/2024_copy_14/03/2025_copy_05/10/2025"
click at [479, 217] on span "Confirm" at bounding box center [470, 212] width 22 height 10
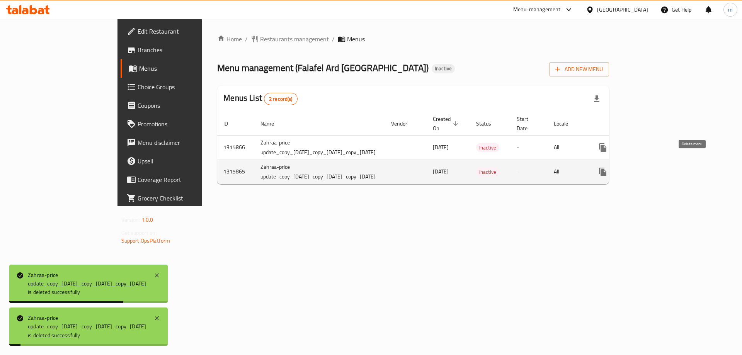
click at [645, 167] on icon "enhanced table" at bounding box center [640, 171] width 9 height 9
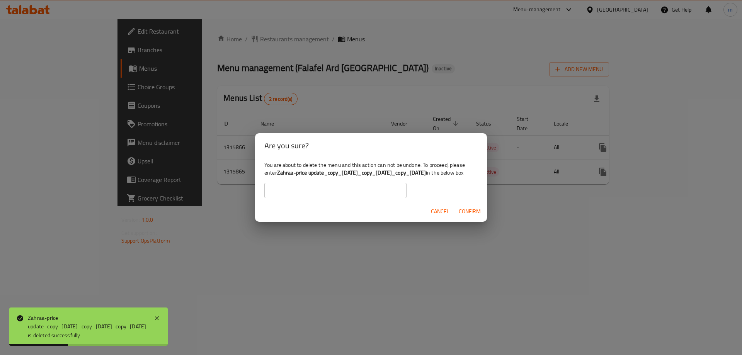
copy b "Zahraa-price update_copy_07/10/2024_copy_14/03/2025_copy_05/10/2025"
drag, startPoint x: 466, startPoint y: 167, endPoint x: 279, endPoint y: 166, distance: 186.7
click at [279, 168] on b "Zahraa-price update_copy_07/10/2024_copy_14/03/2025_copy_05/10/2025" at bounding box center [351, 173] width 149 height 10
click at [282, 201] on div "You are about to delete the menu and this action can not be undone. To proceed,…" at bounding box center [371, 179] width 232 height 43
click at [294, 197] on input "text" at bounding box center [335, 190] width 142 height 15
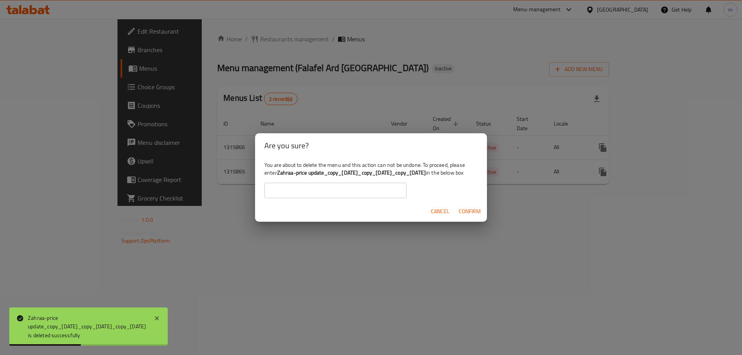
paste input "Zahraa-price update_copy_07/10/2024_copy_14/03/2025_copy_05/10/2025"
type input "Zahraa-price update_copy_07/10/2024_copy_14/03/2025_copy_05/10/2025"
click at [477, 219] on button "Confirm" at bounding box center [470, 212] width 28 height 14
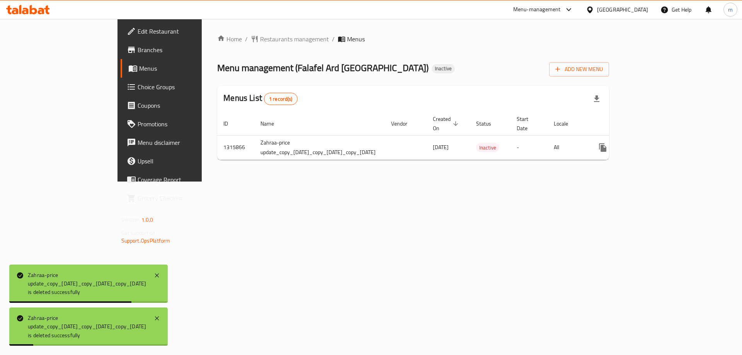
click at [464, 67] on div "Menu management ( Falafel Ard Lebanon ) Inactive Add New Menu" at bounding box center [413, 67] width 392 height 17
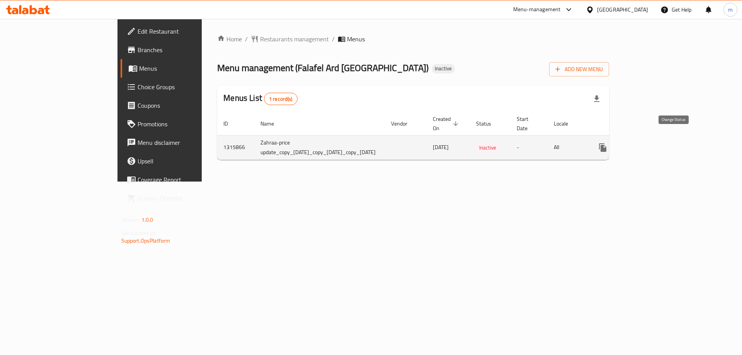
click at [626, 145] on icon "enhanced table" at bounding box center [621, 148] width 9 height 6
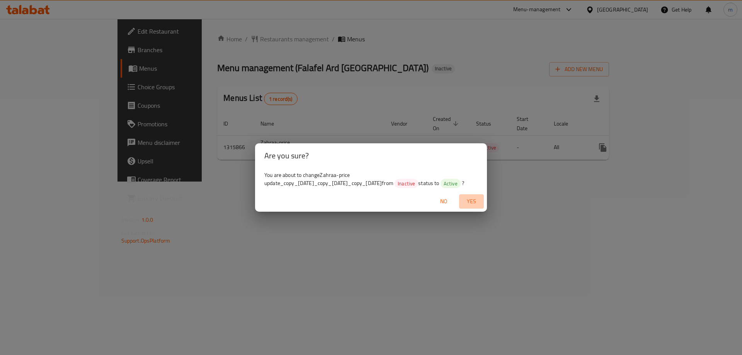
click at [468, 203] on span "Yes" at bounding box center [471, 202] width 19 height 10
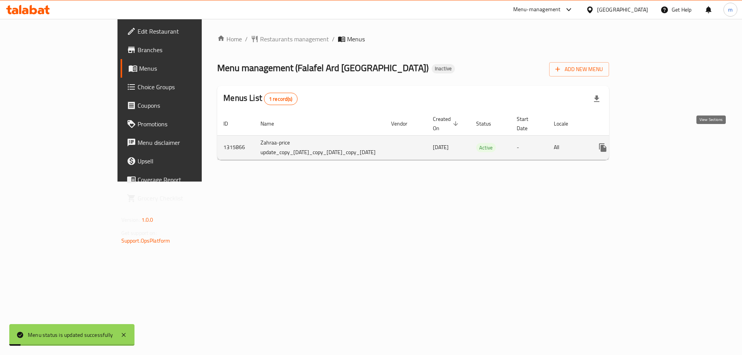
click at [663, 143] on icon "enhanced table" at bounding box center [658, 147] width 9 height 9
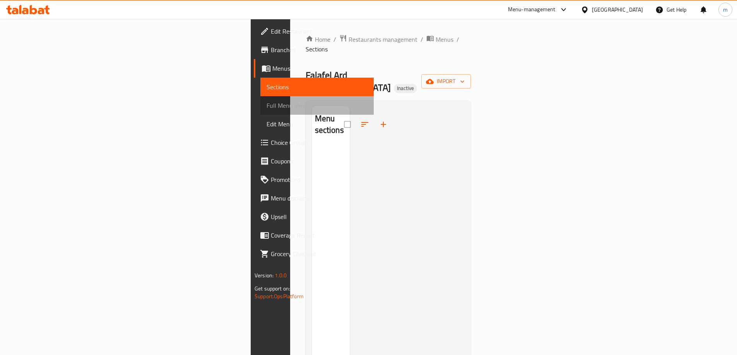
click at [260, 97] on link "Full Menu View" at bounding box center [316, 105] width 113 height 19
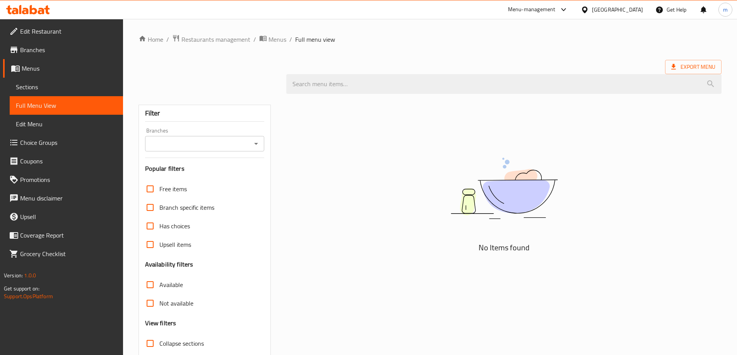
click at [72, 92] on link "Sections" at bounding box center [66, 87] width 113 height 19
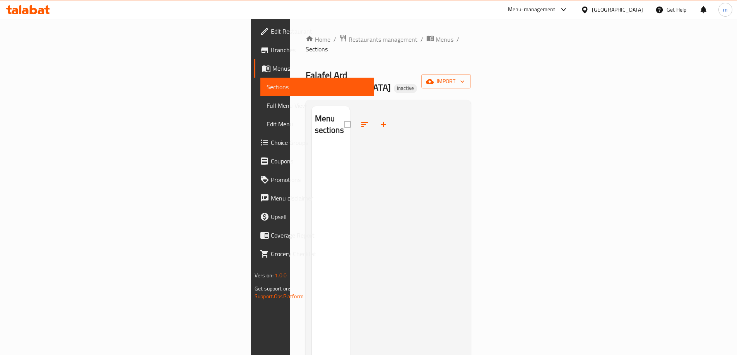
click at [266, 90] on span "Sections" at bounding box center [316, 86] width 101 height 9
click at [272, 68] on span "Menus" at bounding box center [319, 68] width 95 height 9
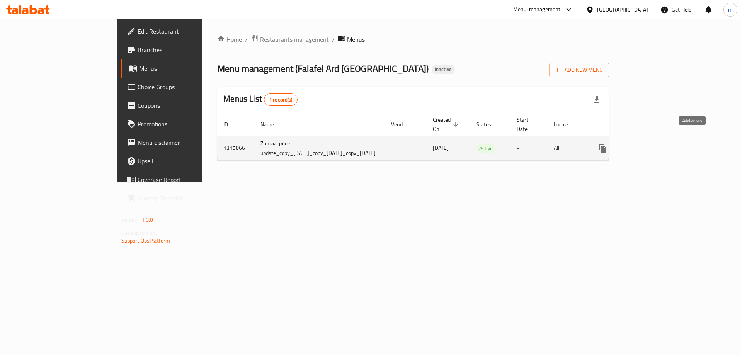
click at [645, 144] on icon "enhanced table" at bounding box center [640, 148] width 9 height 9
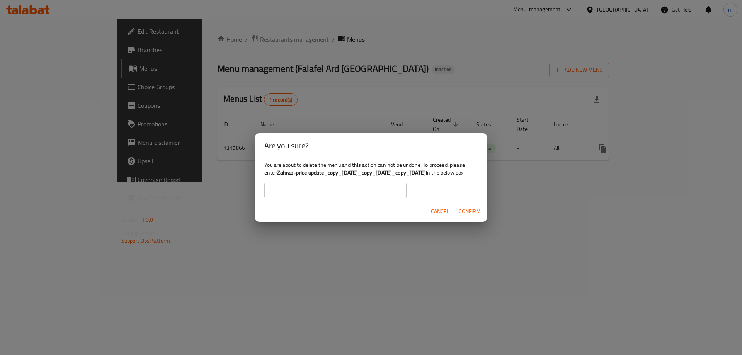
copy b "Zahraa-price update_copy_07/10/2024_copy_14/03/2025_copy_05/10/2025"
drag, startPoint x: 279, startPoint y: 170, endPoint x: 466, endPoint y: 165, distance: 187.6
click at [426, 168] on b "Zahraa-price update_copy_07/10/2024_copy_14/03/2025_copy_05/10/2025" at bounding box center [351, 173] width 149 height 10
click at [321, 189] on input "text" at bounding box center [335, 190] width 142 height 15
paste input "Zahraa-price update_copy_07/10/2024_copy_14/03/2025_copy_05/10/2025"
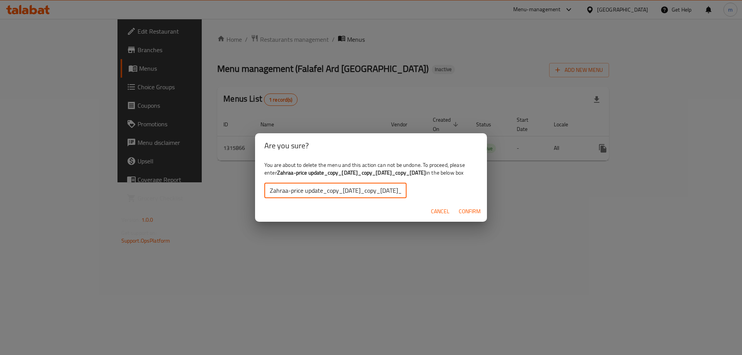
scroll to position [0, 79]
type input "Zahraa-price update_copy_07/10/2024_copy_14/03/2025_copy_05/10/2025"
click at [466, 215] on span "Confirm" at bounding box center [470, 212] width 22 height 10
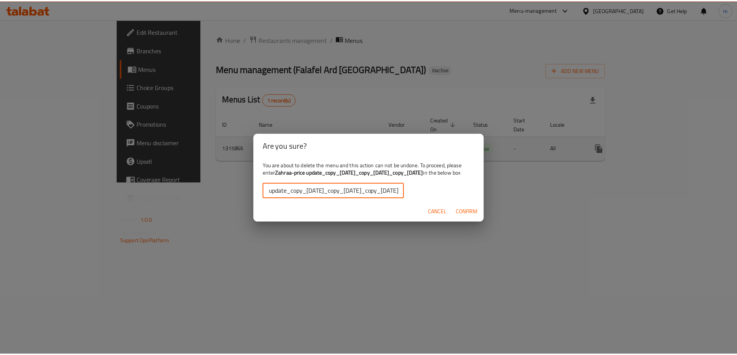
scroll to position [0, 0]
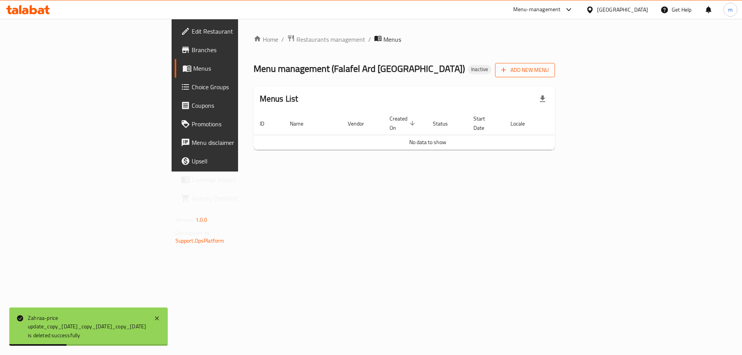
click at [555, 65] on button "Add New Menu" at bounding box center [525, 70] width 60 height 14
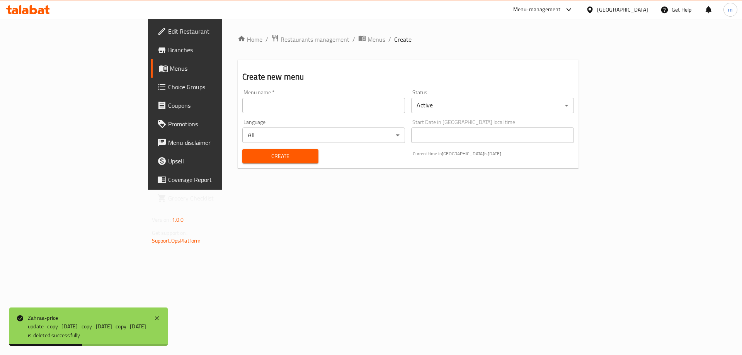
click at [242, 104] on input "text" at bounding box center [323, 105] width 163 height 15
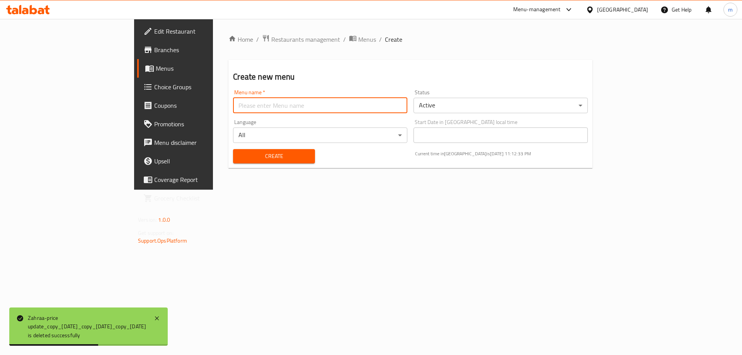
type input "Mohammed Alzangana"
click at [241, 156] on span "Create" at bounding box center [273, 157] width 69 height 10
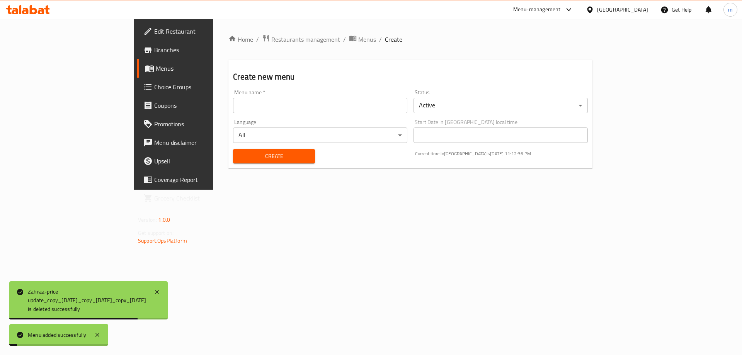
click at [137, 63] on link "Menus" at bounding box center [197, 68] width 121 height 19
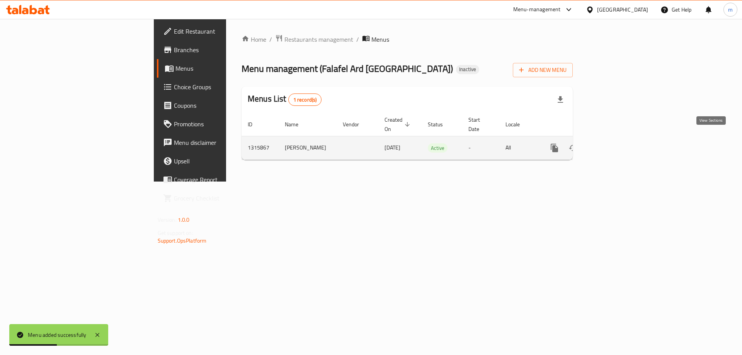
click at [615, 143] on icon "enhanced table" at bounding box center [610, 147] width 9 height 9
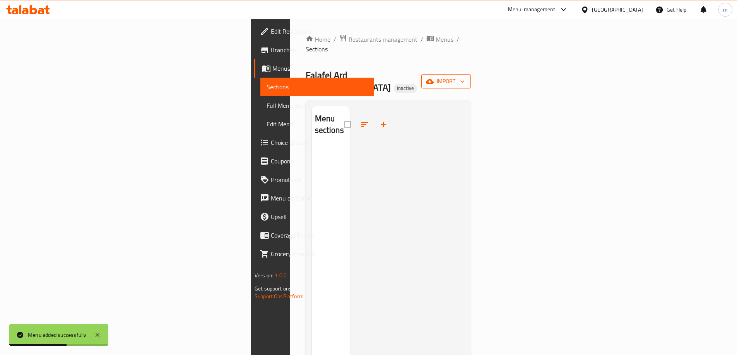
click at [464, 77] on span "import" at bounding box center [445, 82] width 37 height 10
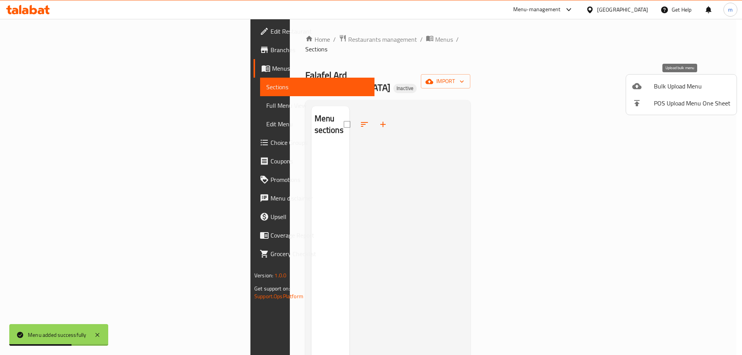
click at [671, 84] on span "Bulk Upload Menu" at bounding box center [692, 86] width 77 height 9
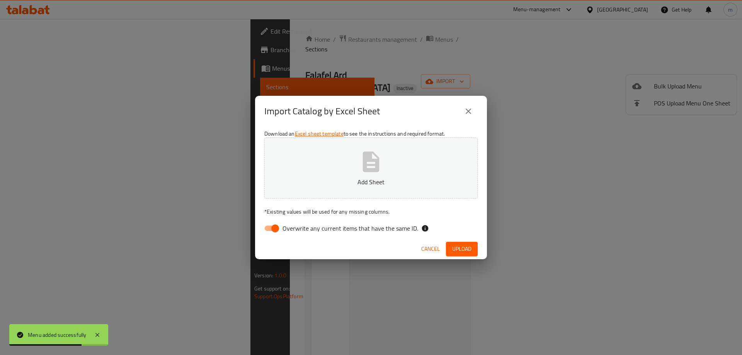
click at [262, 228] on input "Overwrite any current items that have the same ID." at bounding box center [275, 228] width 44 height 15
checkbox input "false"
click at [373, 180] on p "Add Sheet" at bounding box center [370, 181] width 189 height 9
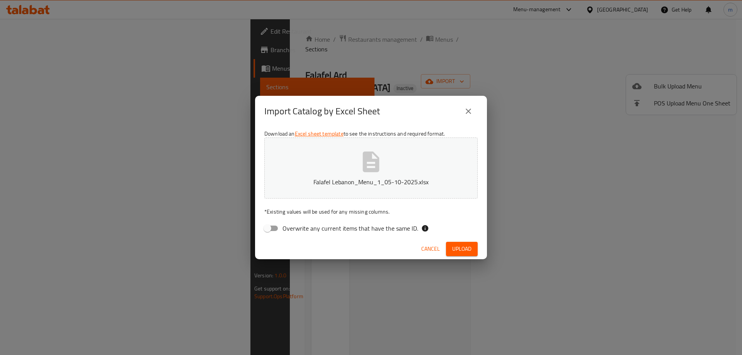
click at [457, 249] on span "Upload" at bounding box center [461, 249] width 19 height 10
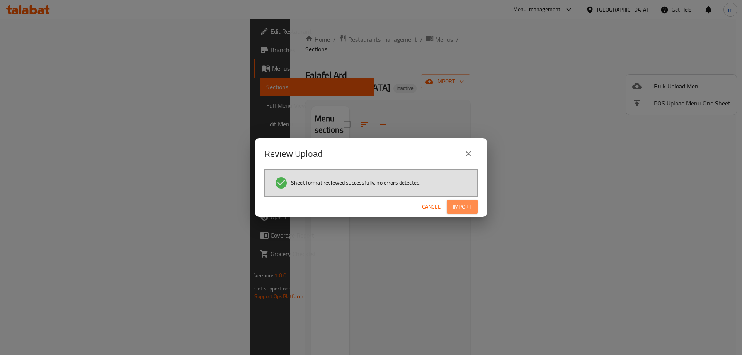
click at [457, 209] on span "Import" at bounding box center [462, 207] width 19 height 10
click at [467, 210] on span "Import" at bounding box center [462, 207] width 19 height 10
click at [471, 153] on icon "close" at bounding box center [468, 153] width 9 height 9
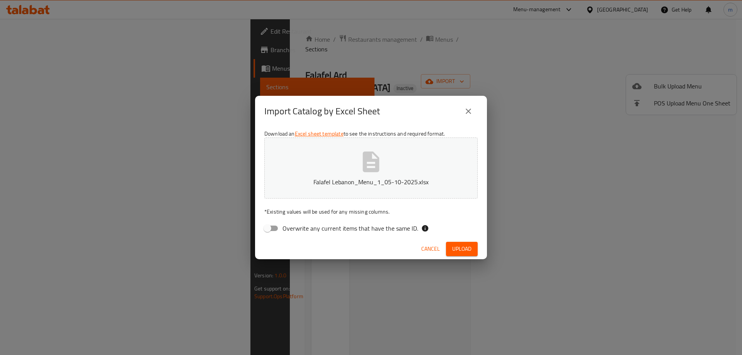
click at [469, 113] on icon "close" at bounding box center [468, 111] width 9 height 9
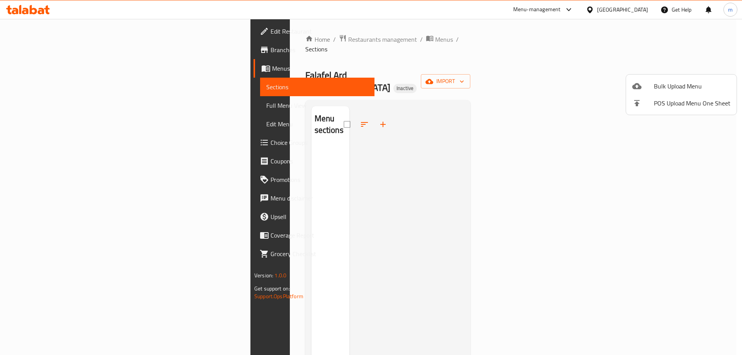
click at [88, 75] on div at bounding box center [371, 177] width 742 height 355
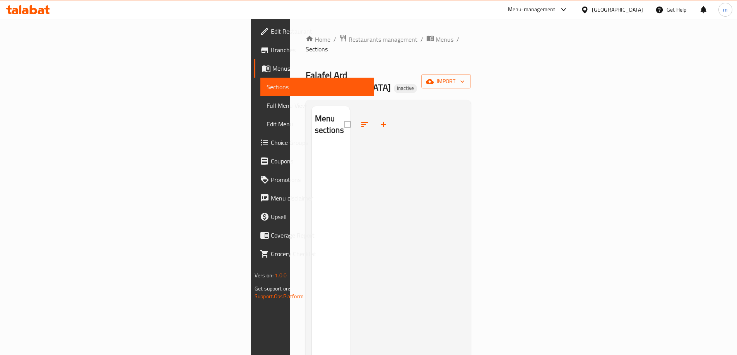
click at [254, 73] on link "Menus" at bounding box center [314, 68] width 120 height 19
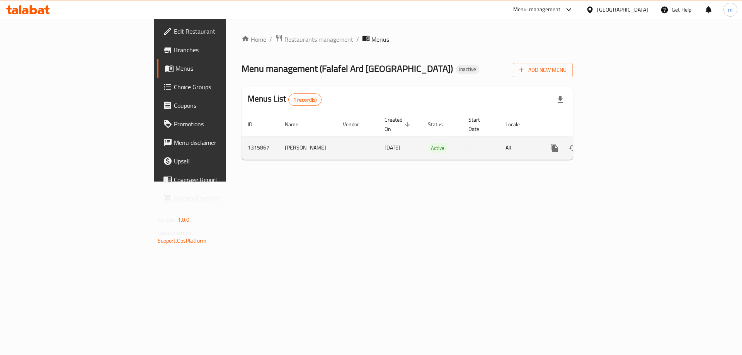
click at [620, 140] on link "enhanced table" at bounding box center [610, 148] width 19 height 19
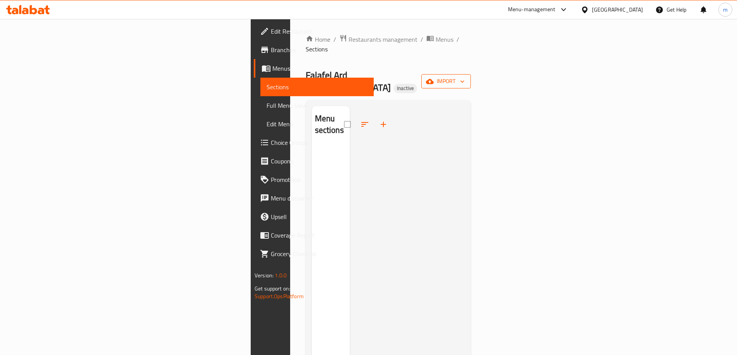
click at [464, 77] on span "import" at bounding box center [445, 82] width 37 height 10
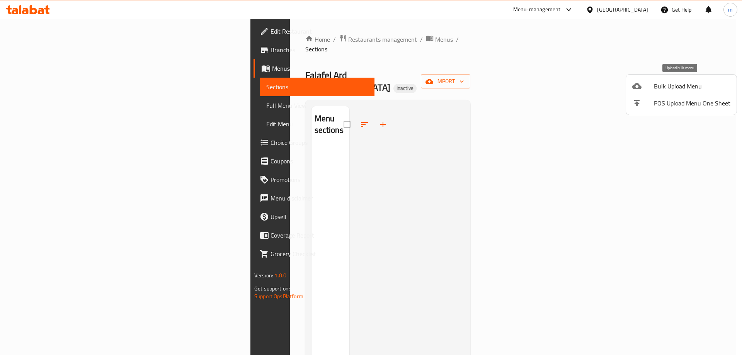
click at [661, 87] on span "Bulk Upload Menu" at bounding box center [692, 86] width 77 height 9
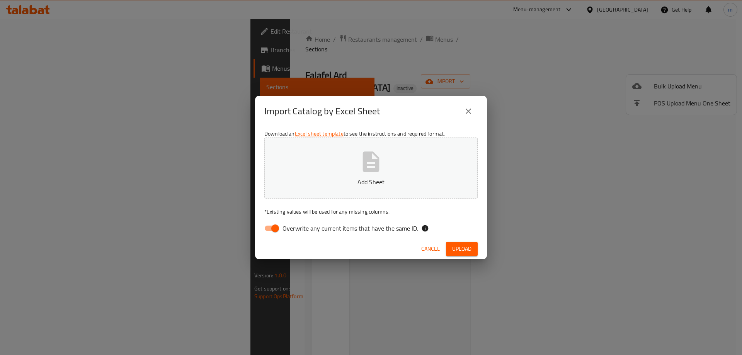
click at [269, 228] on input "Overwrite any current items that have the same ID." at bounding box center [275, 228] width 44 height 15
checkbox input "false"
click at [378, 144] on button "Add Sheet" at bounding box center [370, 168] width 213 height 61
click at [476, 247] on button "Upload" at bounding box center [462, 249] width 32 height 14
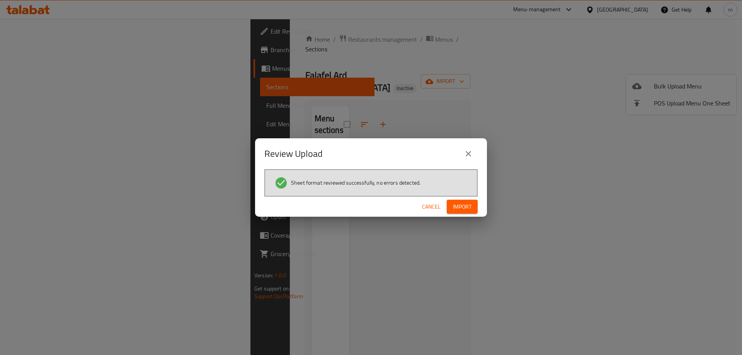
click at [463, 206] on span "Import" at bounding box center [462, 207] width 19 height 10
click at [463, 152] on button "close" at bounding box center [468, 154] width 19 height 19
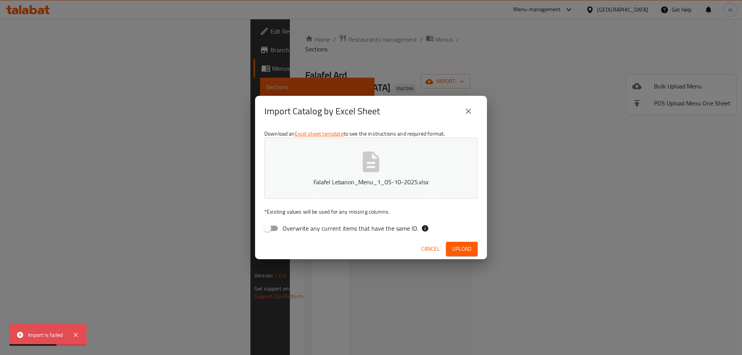
click at [464, 108] on icon "close" at bounding box center [468, 111] width 9 height 9
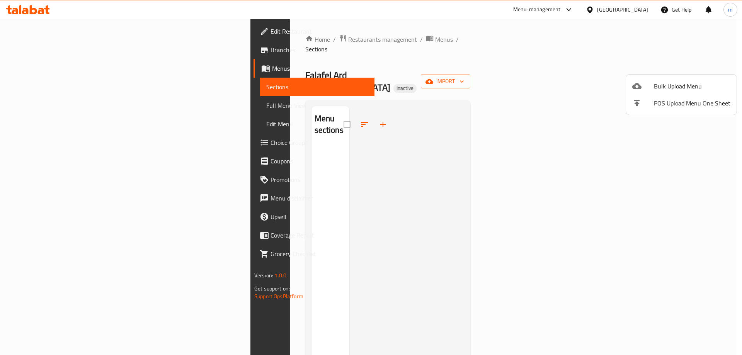
click at [662, 84] on span "Bulk Upload Menu" at bounding box center [692, 86] width 77 height 9
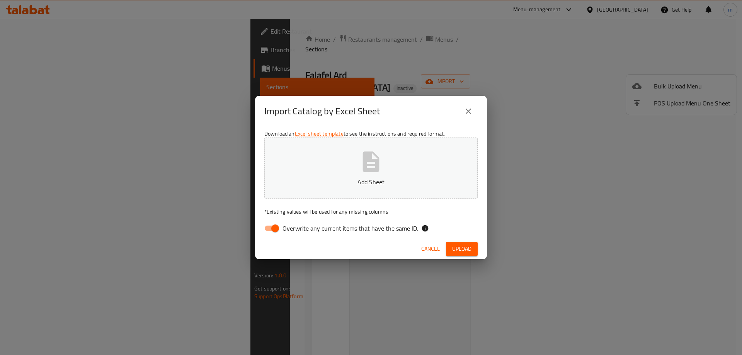
click at [276, 229] on input "Overwrite any current items that have the same ID." at bounding box center [275, 228] width 44 height 15
checkbox input "false"
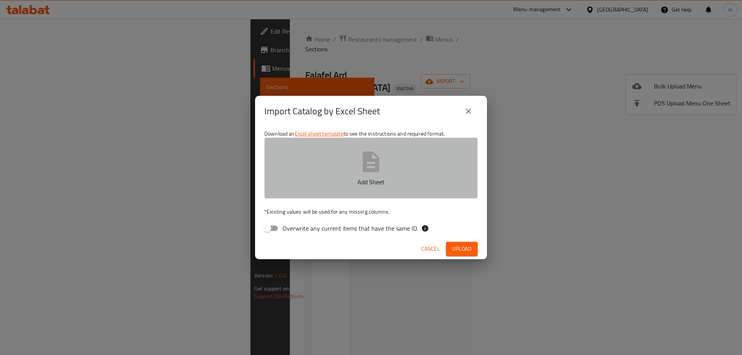
click at [359, 170] on icon "button" at bounding box center [371, 162] width 25 height 25
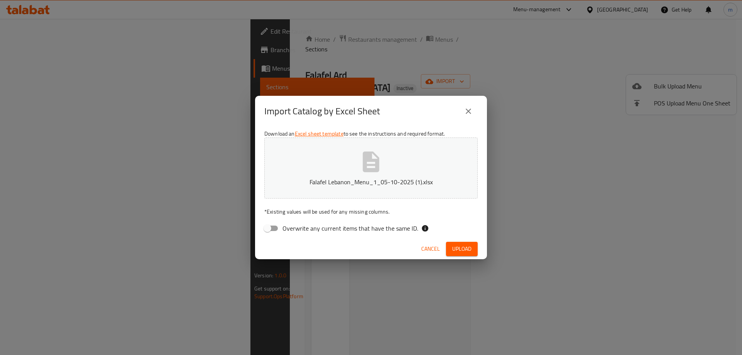
click at [464, 245] on span "Upload" at bounding box center [461, 249] width 19 height 10
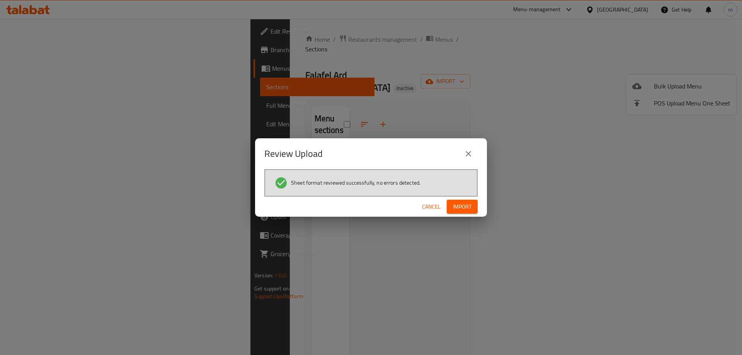
click at [460, 208] on span "Import" at bounding box center [462, 207] width 19 height 10
click at [472, 156] on icon "close" at bounding box center [468, 153] width 9 height 9
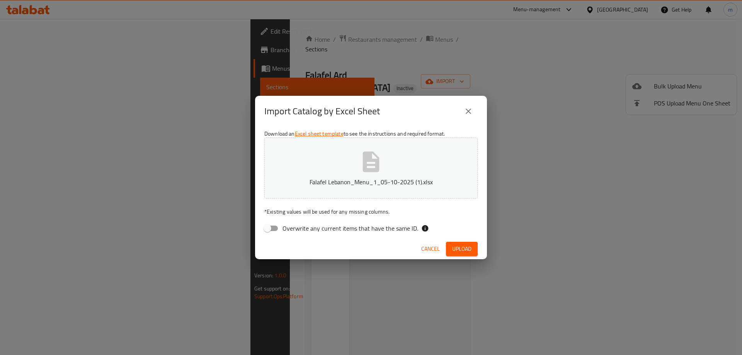
click at [465, 113] on icon "close" at bounding box center [468, 111] width 9 height 9
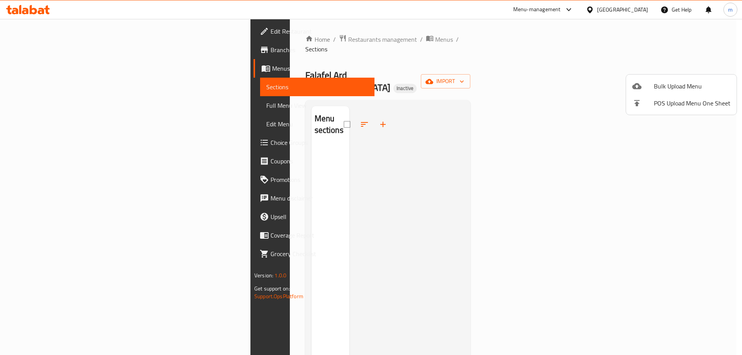
click at [101, 77] on div at bounding box center [371, 177] width 742 height 355
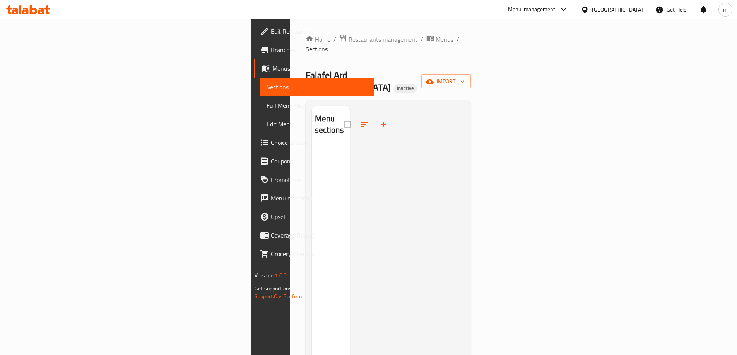
click at [254, 73] on link "Menus" at bounding box center [314, 68] width 120 height 19
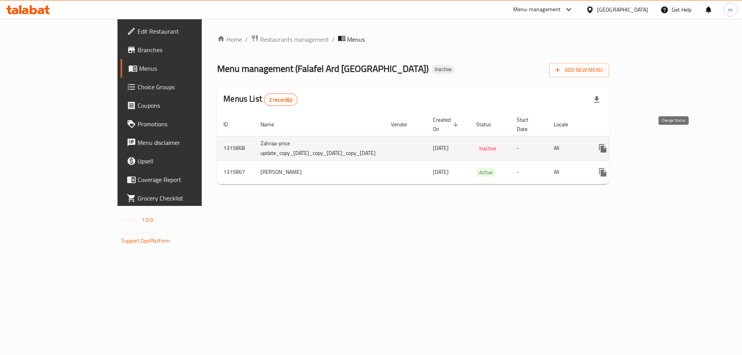
click at [631, 140] on button "enhanced table" at bounding box center [621, 148] width 19 height 19
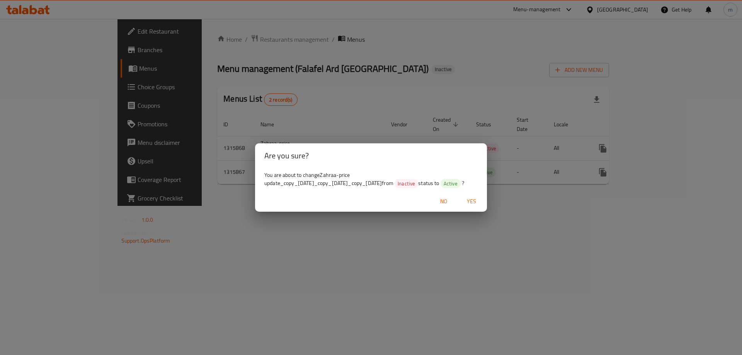
click at [469, 206] on span "Yes" at bounding box center [471, 202] width 19 height 10
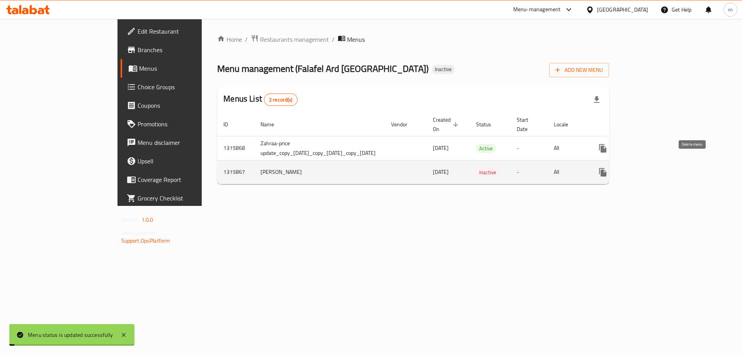
click at [643, 169] on icon "enhanced table" at bounding box center [640, 172] width 5 height 7
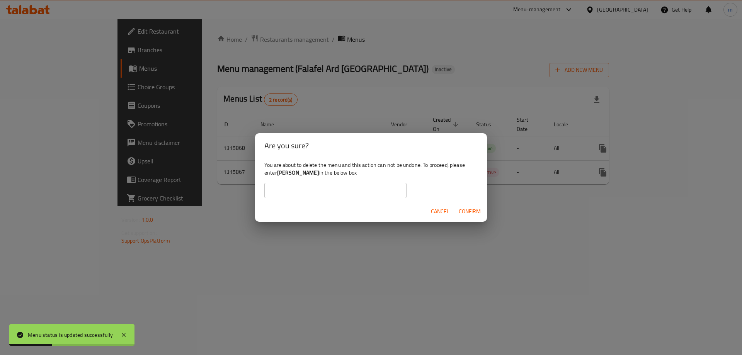
copy b "Mohammed Alzangana"
drag, startPoint x: 331, startPoint y: 172, endPoint x: 279, endPoint y: 171, distance: 52.2
click at [279, 171] on b "Mohammed Alzangana" at bounding box center [298, 173] width 42 height 10
click at [289, 192] on input "text" at bounding box center [335, 190] width 142 height 15
paste input "Mohammed Alzangana"
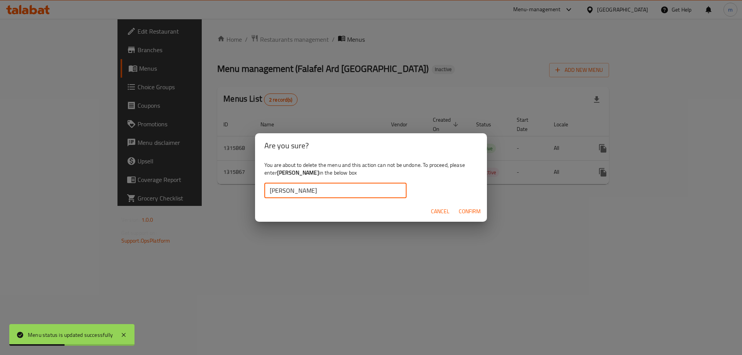
type input "Mohammed Alzangana"
click at [477, 214] on span "Confirm" at bounding box center [470, 212] width 22 height 10
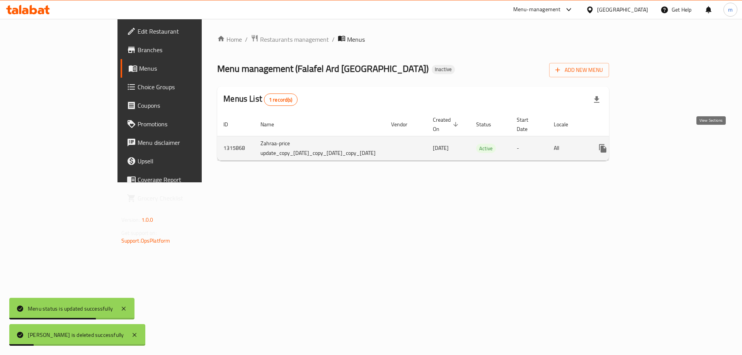
click at [663, 144] on icon "enhanced table" at bounding box center [658, 148] width 9 height 9
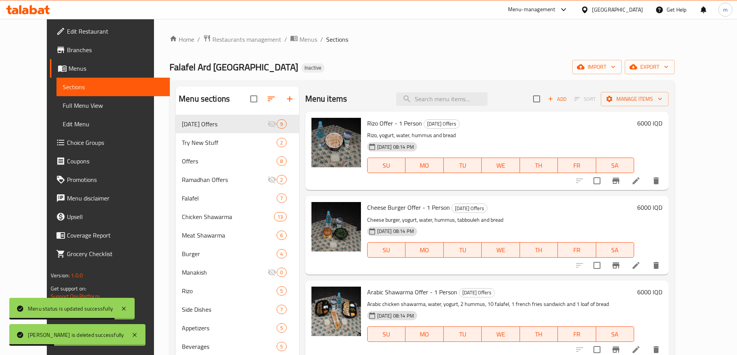
click at [56, 97] on link "Full Menu View" at bounding box center [112, 105] width 113 height 19
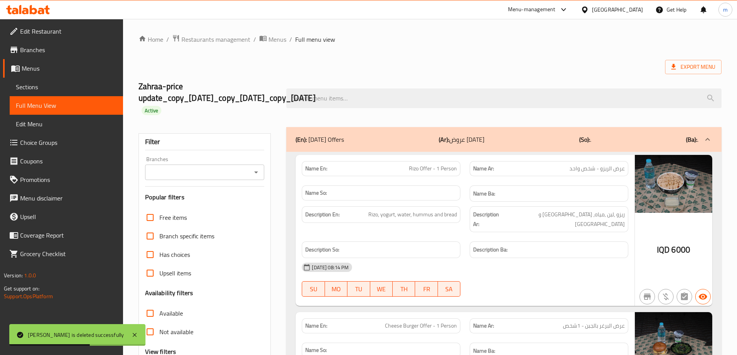
click at [258, 174] on icon "Open" at bounding box center [255, 172] width 9 height 9
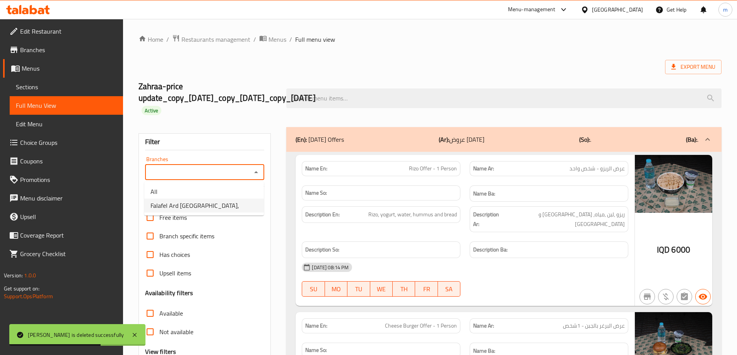
click at [206, 203] on li "Falafel Ard Lebanon," at bounding box center [203, 206] width 119 height 14
type input "Falafel Ard Lebanon,"
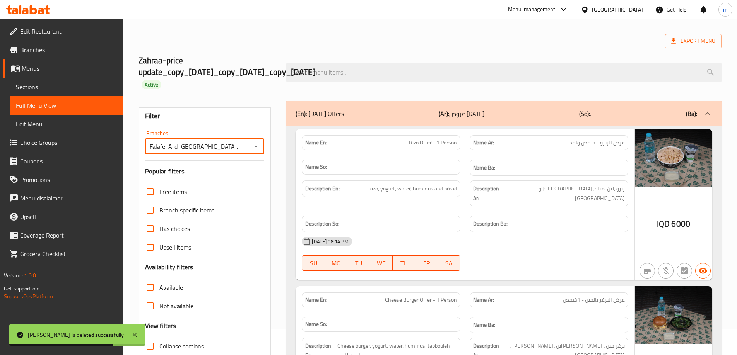
scroll to position [157, 0]
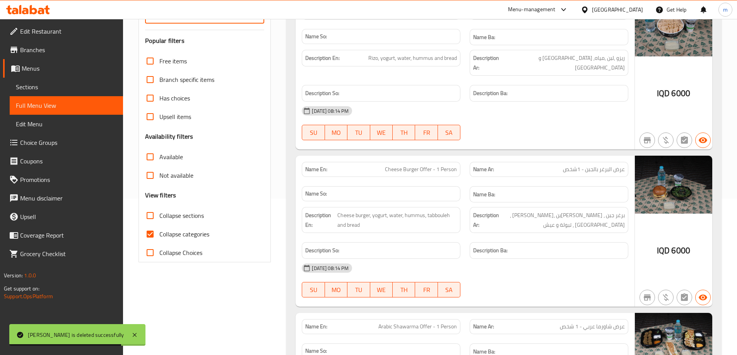
click at [150, 239] on input "Collapse categories" at bounding box center [150, 234] width 19 height 19
checkbox input "false"
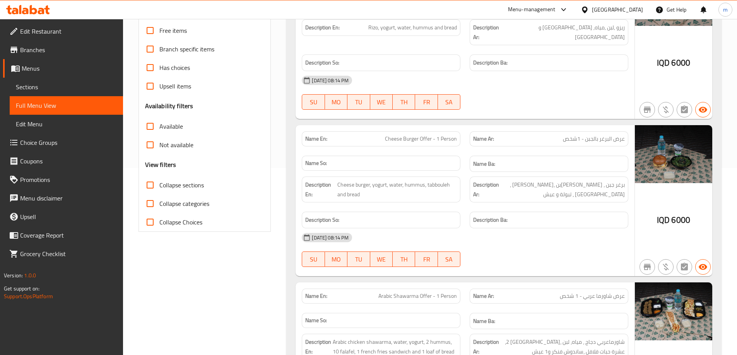
scroll to position [0, 0]
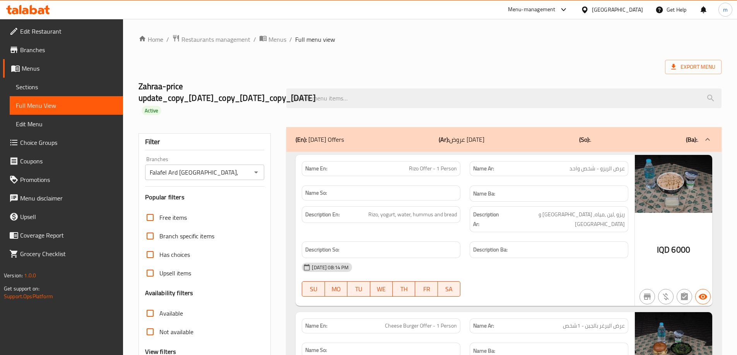
click at [268, 191] on div "Filter Branches Falafel Ard Lebanon, Branches Popular filters Free items Branch…" at bounding box center [204, 276] width 133 height 286
click at [56, 48] on span "Branches" at bounding box center [68, 49] width 97 height 9
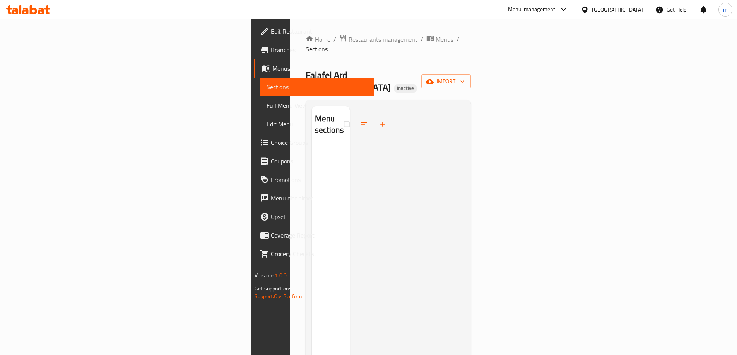
click at [271, 29] on span "Edit Restaurant" at bounding box center [319, 31] width 97 height 9
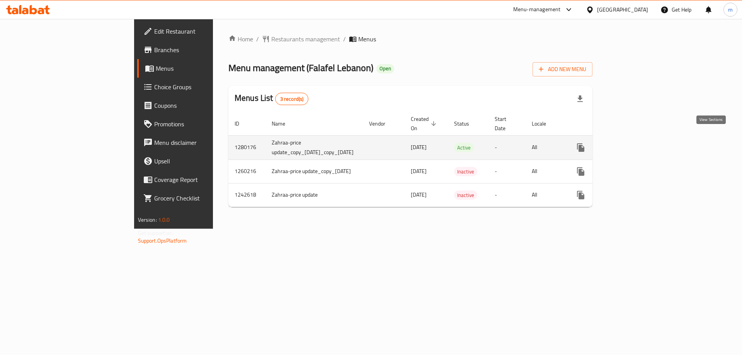
click at [641, 143] on icon "enhanced table" at bounding box center [636, 147] width 9 height 9
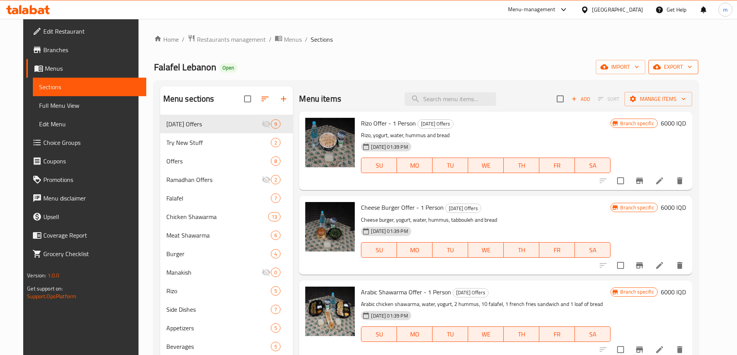
click at [692, 67] on span "export" at bounding box center [673, 67] width 38 height 10
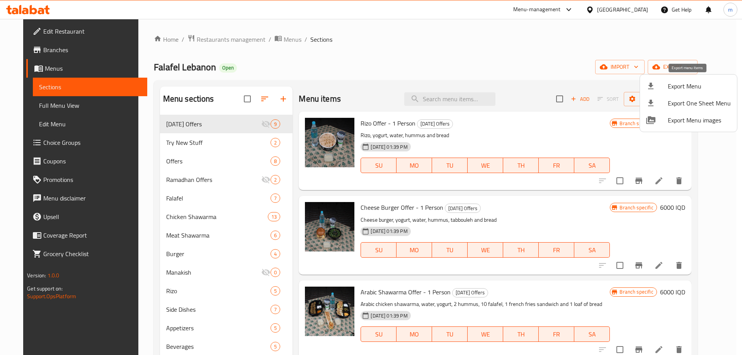
click at [673, 86] on span "Export Menu" at bounding box center [699, 86] width 63 height 9
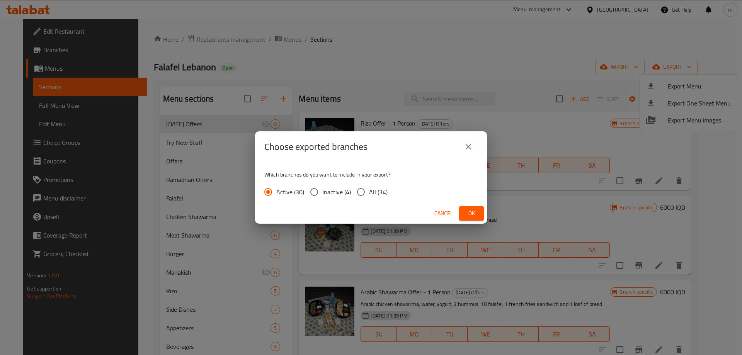
click at [363, 188] on input "All (34)" at bounding box center [361, 192] width 16 height 16
radio input "true"
click at [469, 212] on span "Ok" at bounding box center [471, 214] width 12 height 10
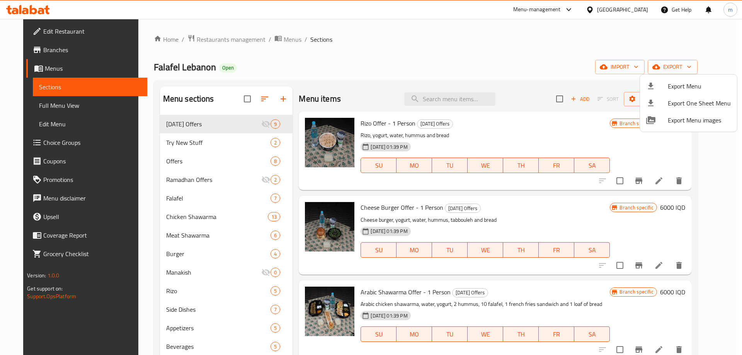
click at [189, 145] on div at bounding box center [371, 177] width 742 height 355
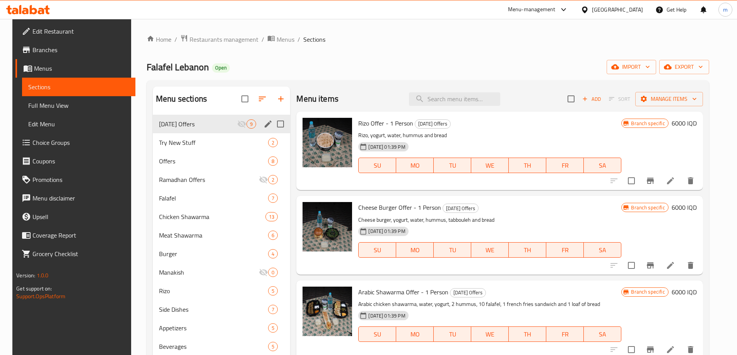
click at [199, 132] on div "Ramadan Offers 9" at bounding box center [221, 124] width 137 height 19
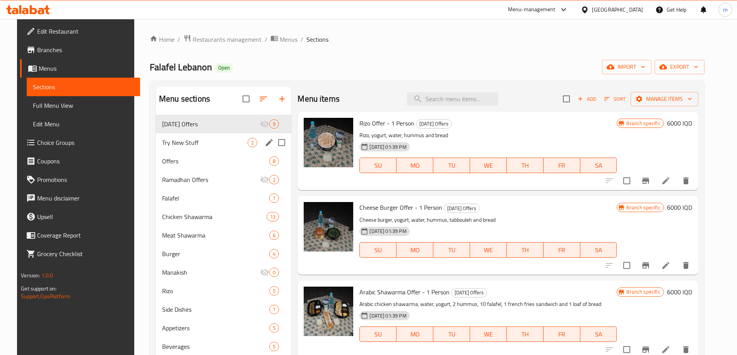
click at [199, 144] on span "Try New Stuff" at bounding box center [204, 142] width 85 height 9
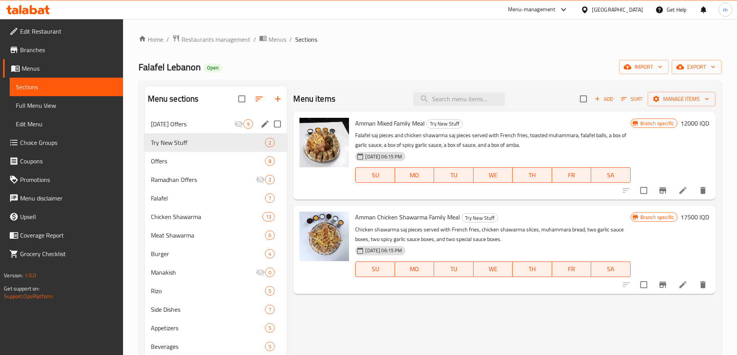
click at [206, 125] on span "Ramadan Offers" at bounding box center [193, 123] width 84 height 9
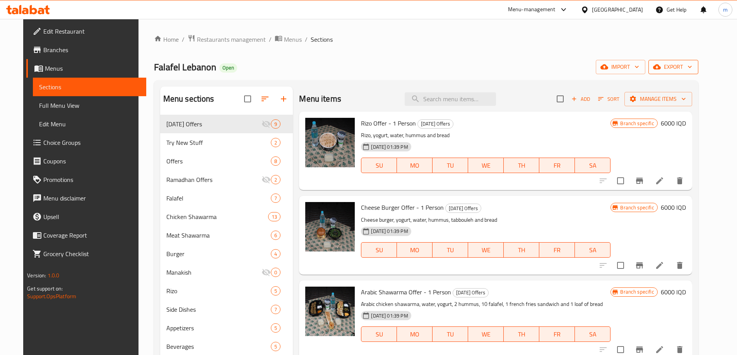
click at [692, 66] on span "export" at bounding box center [673, 67] width 38 height 10
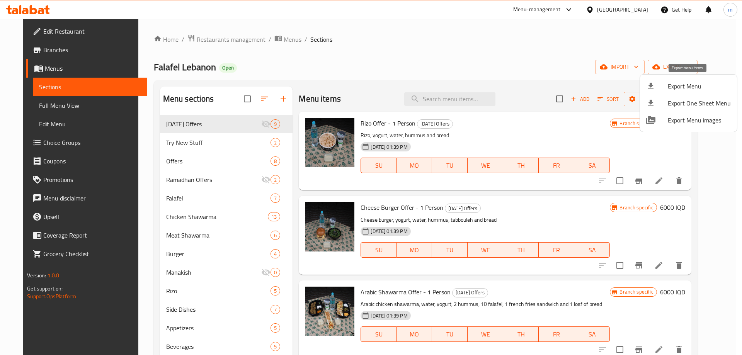
click at [664, 88] on div at bounding box center [657, 86] width 22 height 9
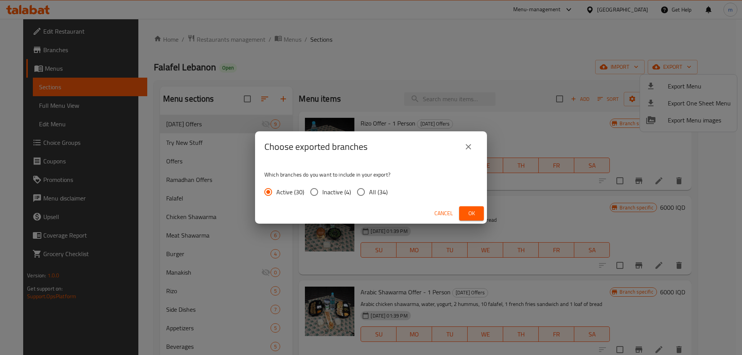
click at [367, 191] on input "All (34)" at bounding box center [361, 192] width 16 height 16
radio input "true"
click at [462, 210] on button "Ok" at bounding box center [471, 213] width 25 height 14
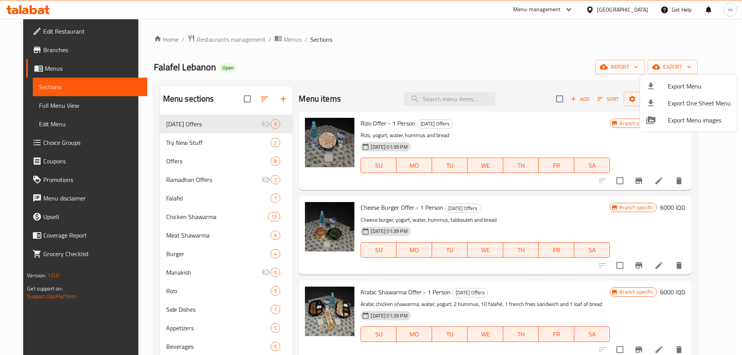
click at [557, 75] on div at bounding box center [371, 177] width 742 height 355
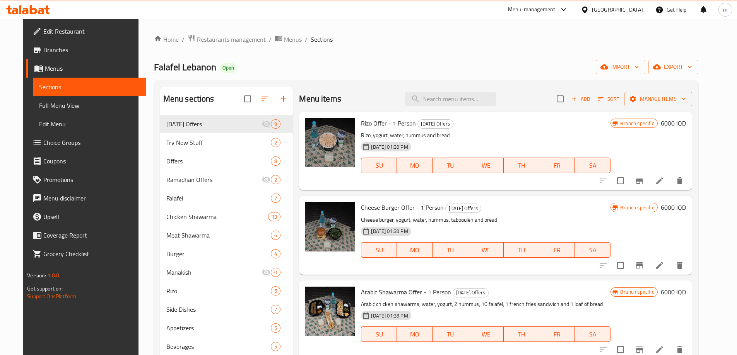
click at [54, 70] on span "Menus" at bounding box center [92, 68] width 95 height 9
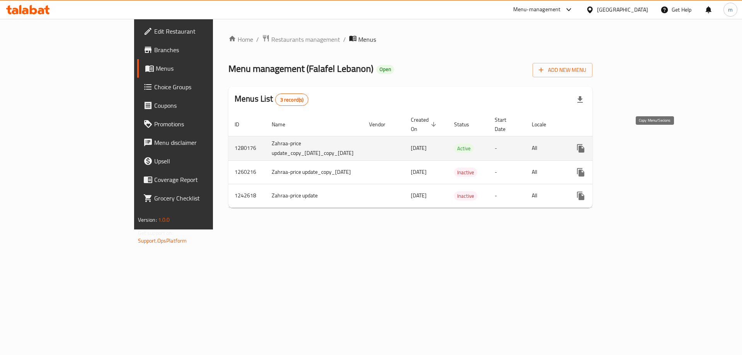
click at [586, 144] on icon "more" at bounding box center [580, 148] width 9 height 9
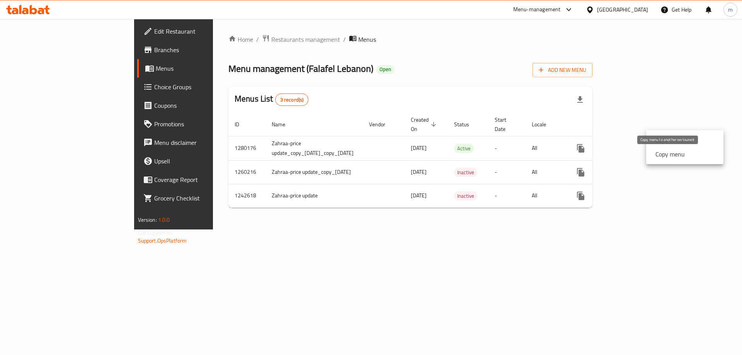
click at [670, 158] on strong "Copy menu" at bounding box center [670, 154] width 29 height 9
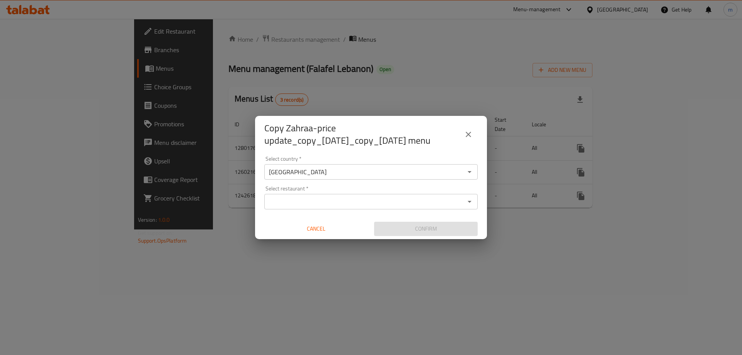
click at [292, 207] on input "Select restaurant   *" at bounding box center [365, 201] width 196 height 11
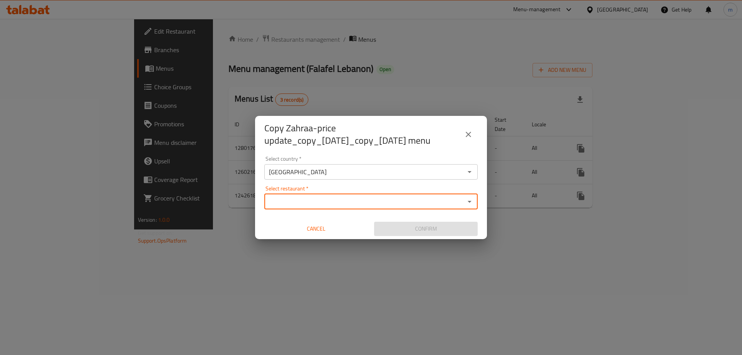
paste input "707441"
type input "707441"
click at [338, 189] on div "Select country   * Iraq Select country * Select restaurant   * Select restauran…" at bounding box center [371, 196] width 232 height 86
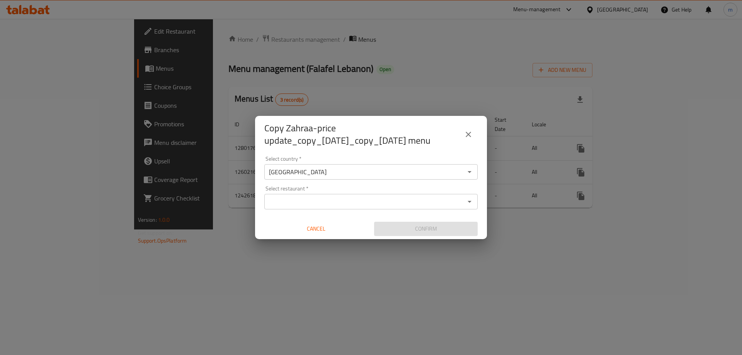
click at [326, 206] on input "Select restaurant   *" at bounding box center [365, 201] width 196 height 11
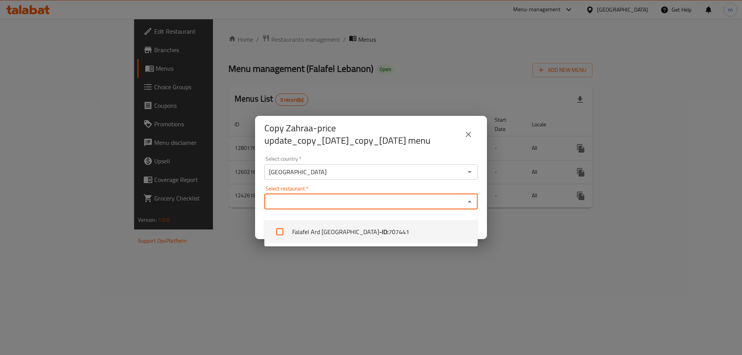
click at [315, 230] on li "Falafel Ard Lebanon - ID: 707441" at bounding box center [370, 231] width 213 height 23
checkbox input "true"
click at [361, 193] on div "Select restaurant   * Falafel Ard Lebanon Select restaurant *" at bounding box center [370, 198] width 213 height 24
click at [380, 193] on div "Select restaurant   * Falafel Ard Lebanon Select restaurant *" at bounding box center [370, 198] width 213 height 24
click at [394, 190] on div "Select country   * Iraq Select country * Select restaurant   * Falafel Ard Leba…" at bounding box center [371, 196] width 232 height 86
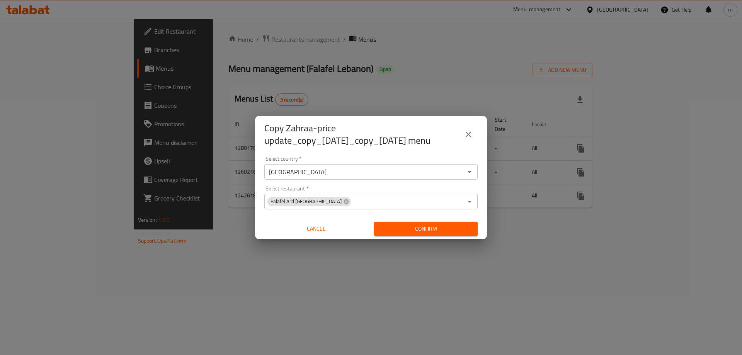
click at [458, 234] on span "Confirm" at bounding box center [425, 229] width 91 height 10
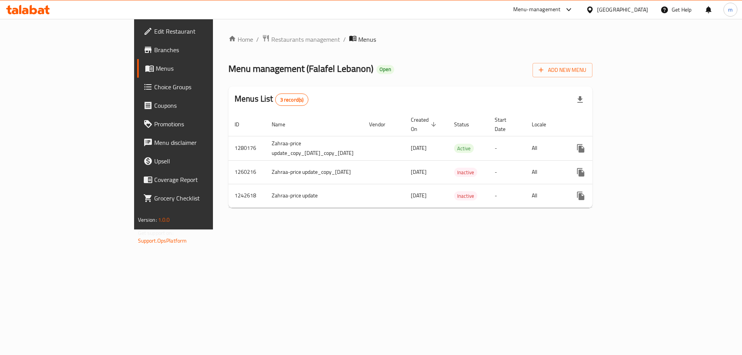
click at [29, 9] on icon at bounding box center [28, 9] width 44 height 9
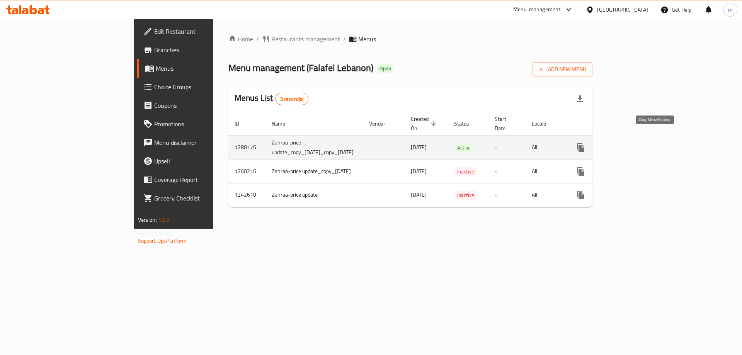
click at [586, 143] on icon "more" at bounding box center [580, 147] width 9 height 9
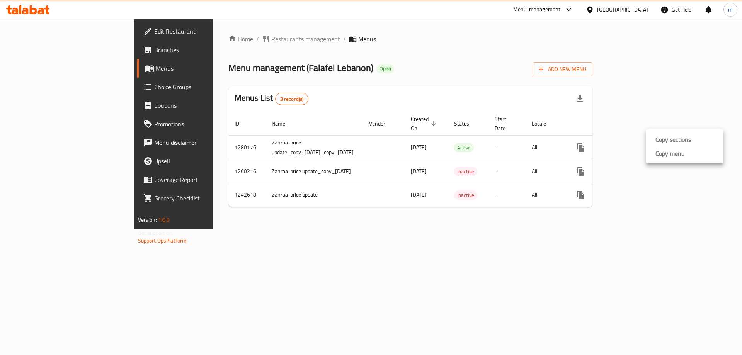
click at [666, 151] on strong "Copy menu" at bounding box center [670, 153] width 29 height 9
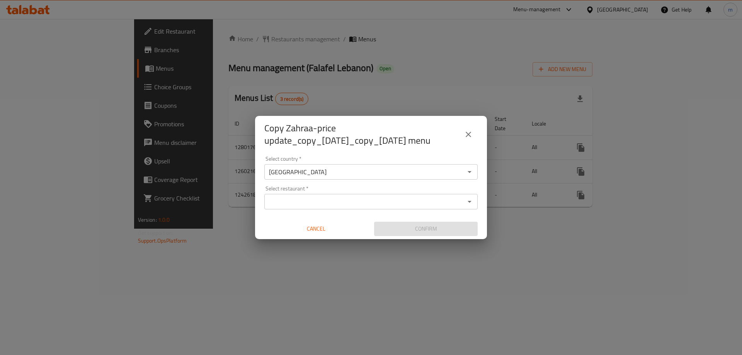
click at [303, 203] on input "Select restaurant   *" at bounding box center [365, 201] width 196 height 11
